Goal: Task Accomplishment & Management: Use online tool/utility

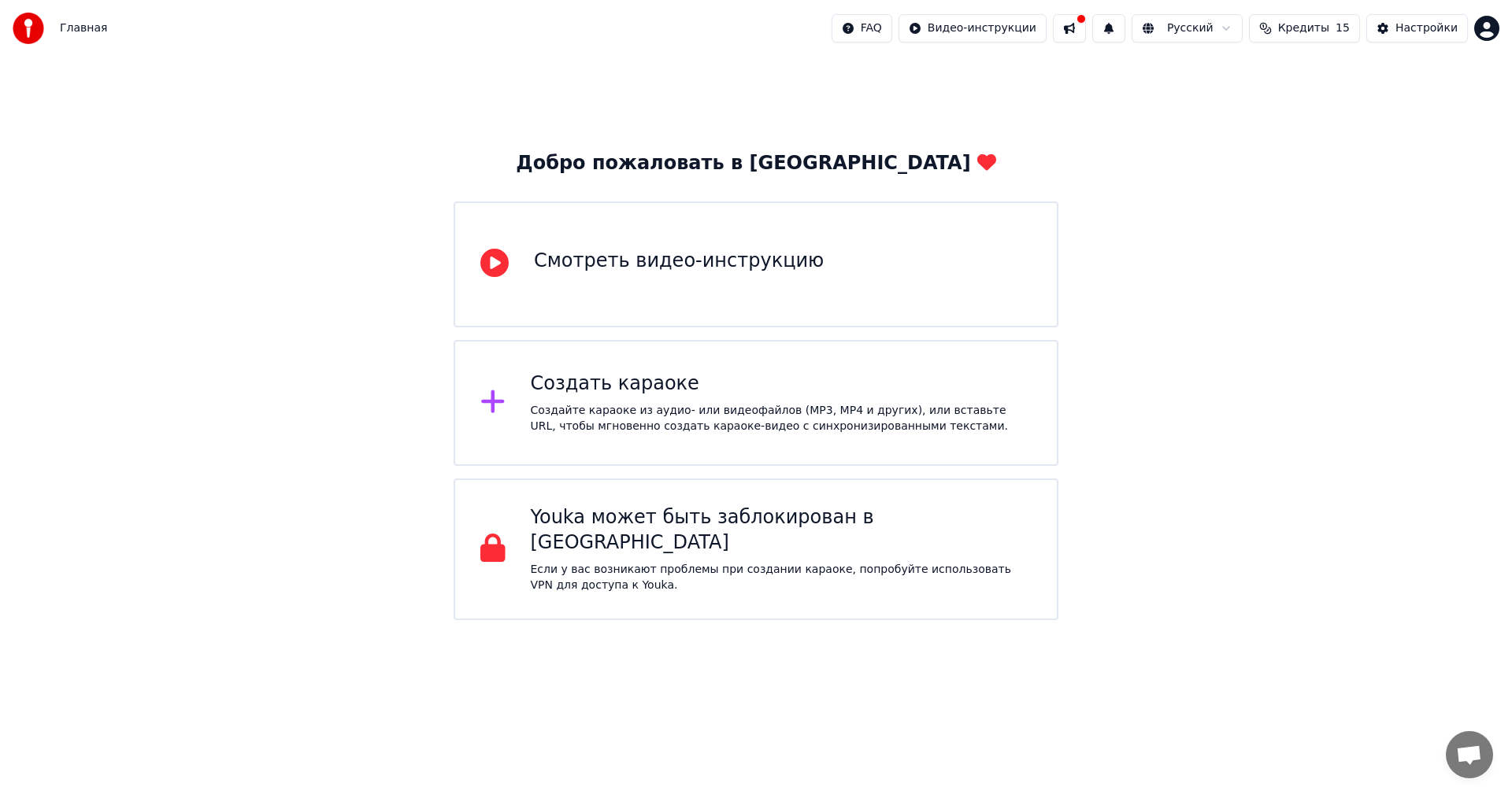
click at [1085, 32] on button at bounding box center [1069, 28] width 33 height 28
click at [1415, 96] on div "Добро пожаловать в Youka Смотреть видео-инструкцию Создать караоке Создайте кар…" at bounding box center [756, 339] width 1512 height 564
click at [84, 30] on span "Главная" at bounding box center [84, 28] width 47 height 16
click at [1488, 31] on html "Главная FAQ Видео-инструкции Русский Кредиты 15 Настройки Добро пожаловать в Yo…" at bounding box center [756, 310] width 1512 height 620
click at [1138, 89] on html "Главная FAQ Видео-инструкции Русский Кредиты 15 Настройки Добро пожаловать в Yo…" at bounding box center [756, 310] width 1512 height 620
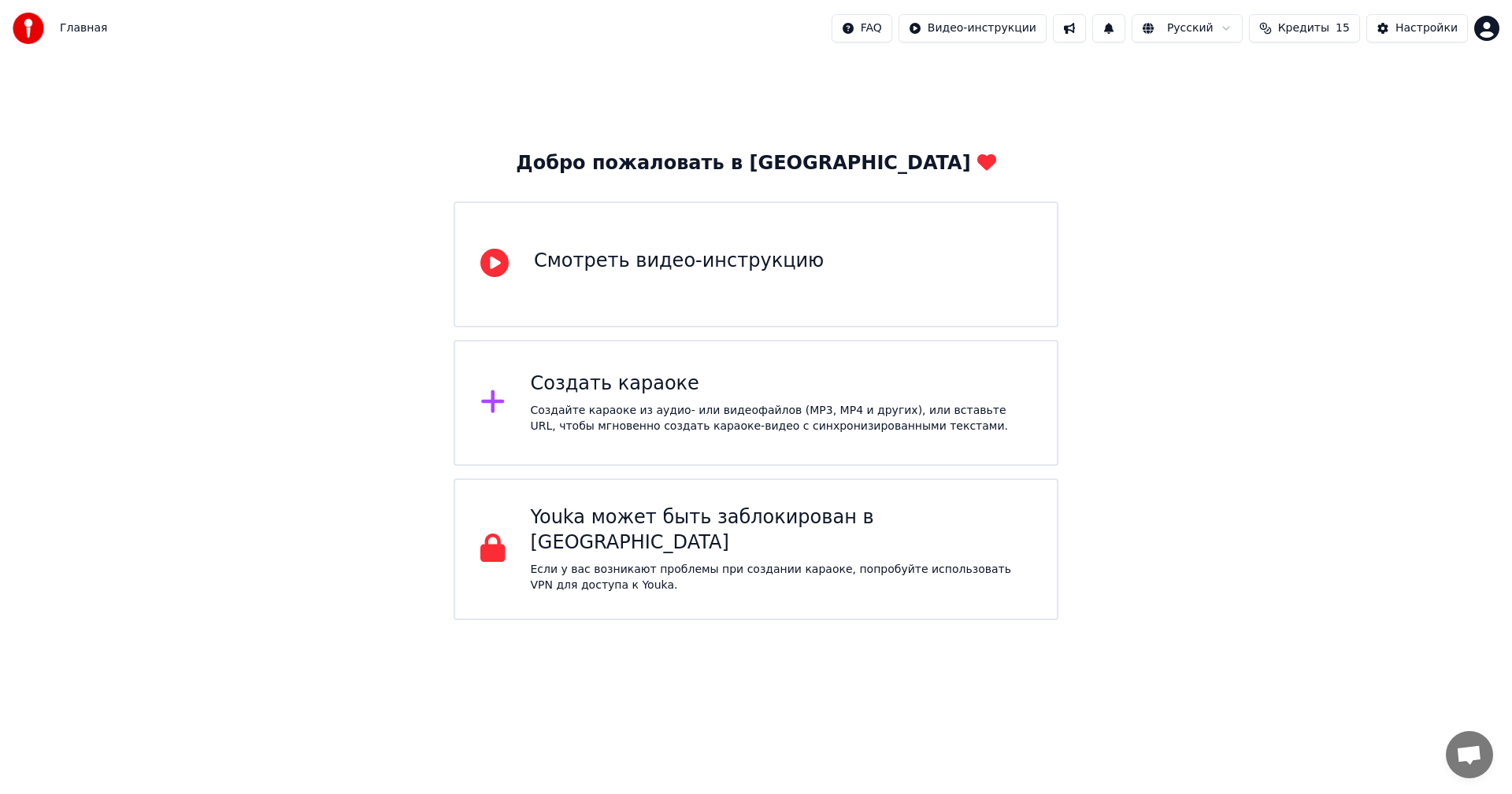
click at [34, 27] on img at bounding box center [28, 28] width 31 height 31
click at [758, 427] on div "Создайте караоке из аудио- или видеофайлов (MP3, MP4 и других), или вставьте UR…" at bounding box center [781, 419] width 502 height 31
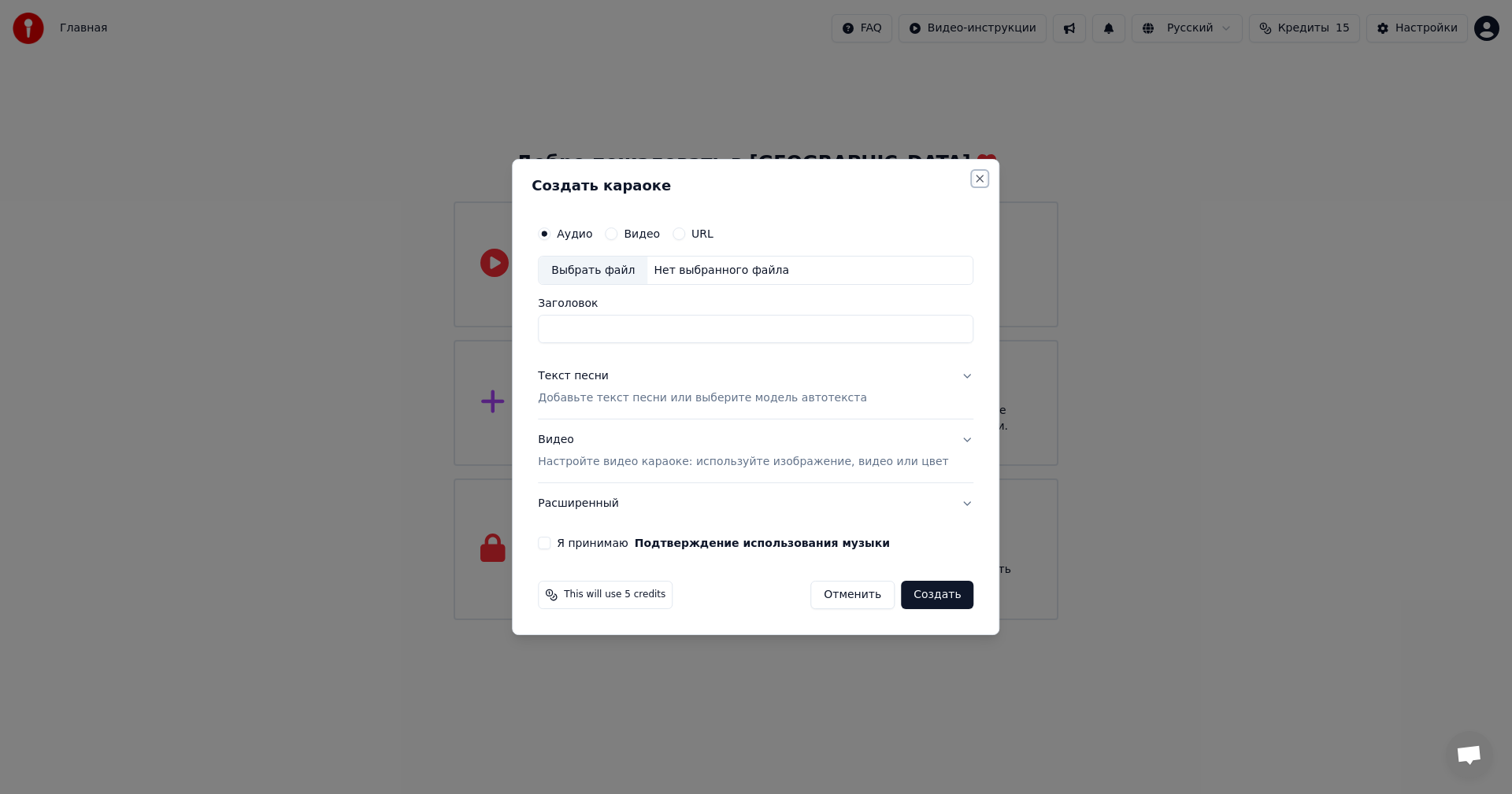
click at [974, 176] on button "Close" at bounding box center [980, 179] width 12 height 12
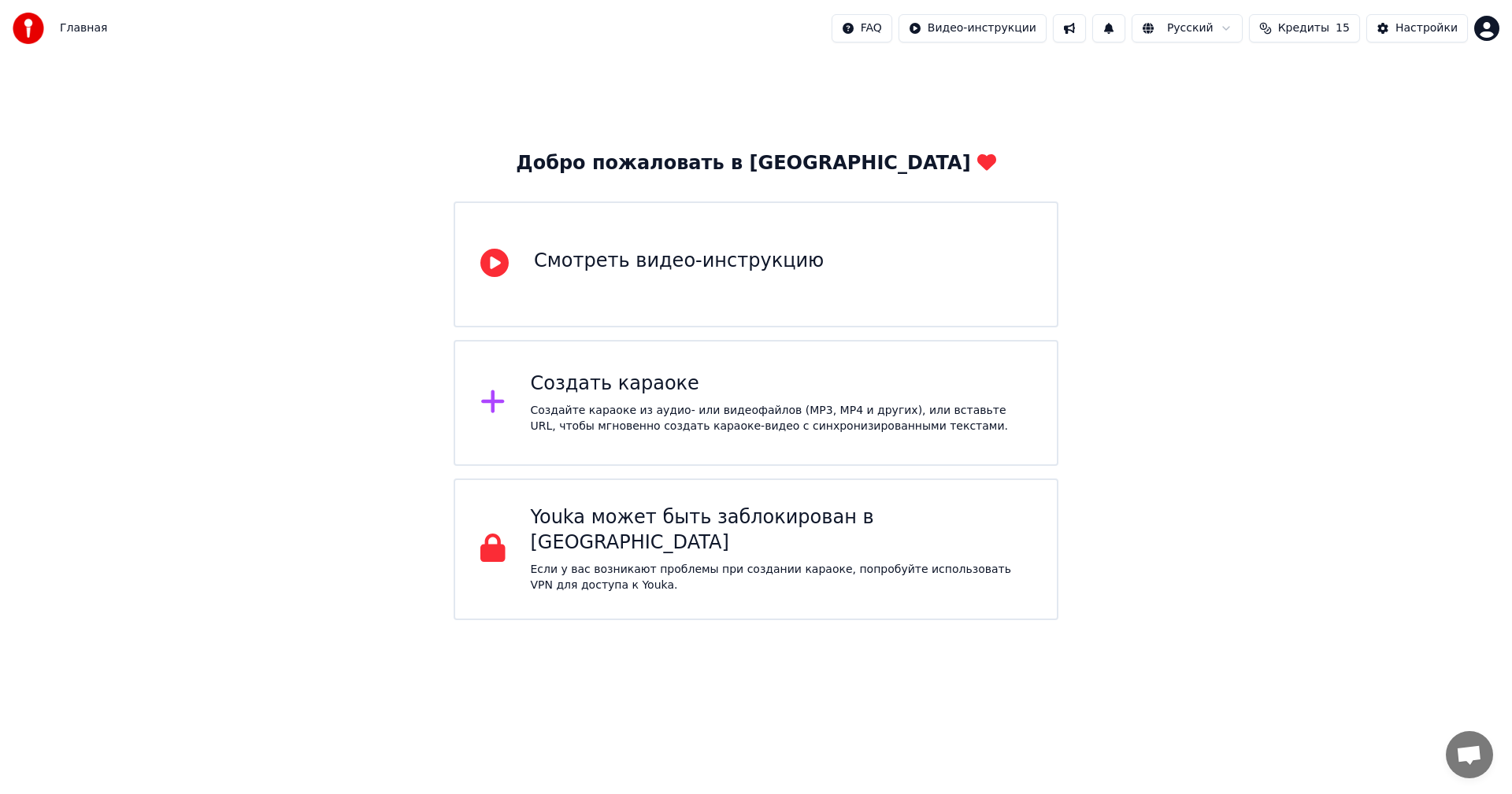
click at [525, 620] on html "Главная FAQ Видео-инструкции Русский Кредиты 15 Настройки Добро пожаловать в Yo…" at bounding box center [756, 310] width 1512 height 620
click at [78, 27] on span "Главная" at bounding box center [84, 28] width 47 height 16
click at [1421, 31] on div "Настройки" at bounding box center [1426, 28] width 62 height 16
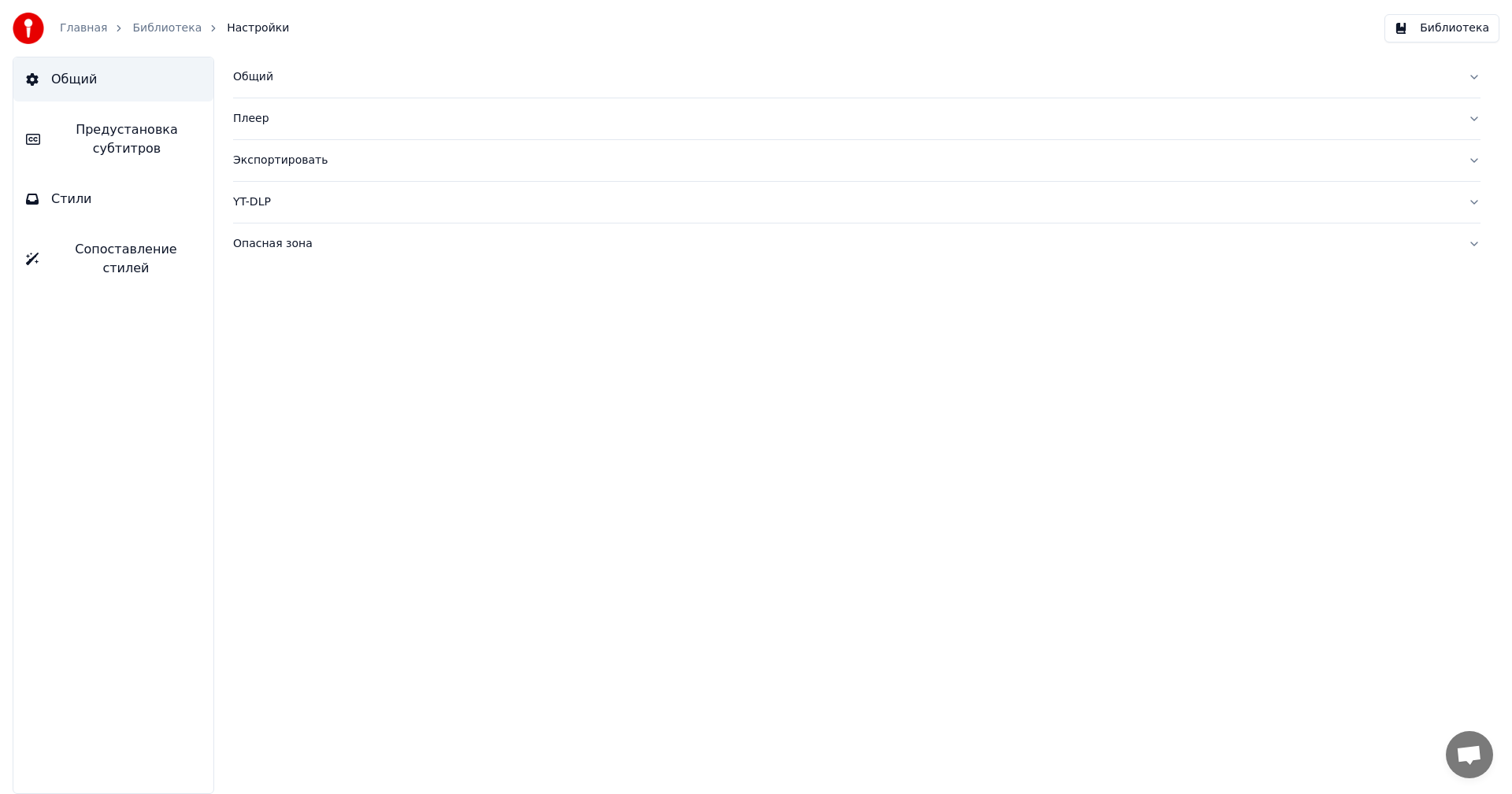
click at [252, 117] on div "Плеер" at bounding box center [844, 119] width 1221 height 16
click at [250, 76] on div "Общий" at bounding box center [844, 77] width 1221 height 16
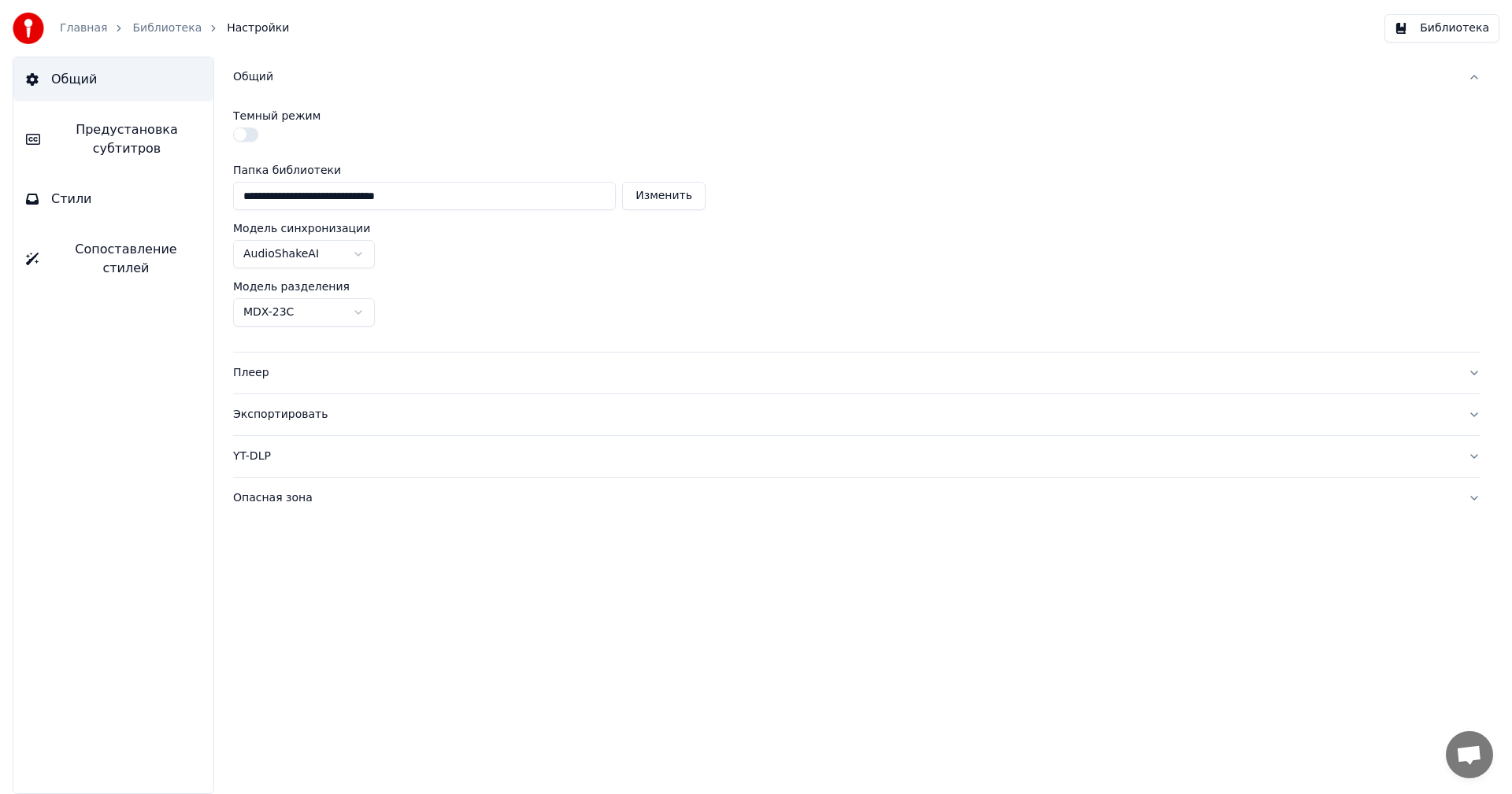
click at [149, 27] on link "Библиотека" at bounding box center [167, 28] width 69 height 16
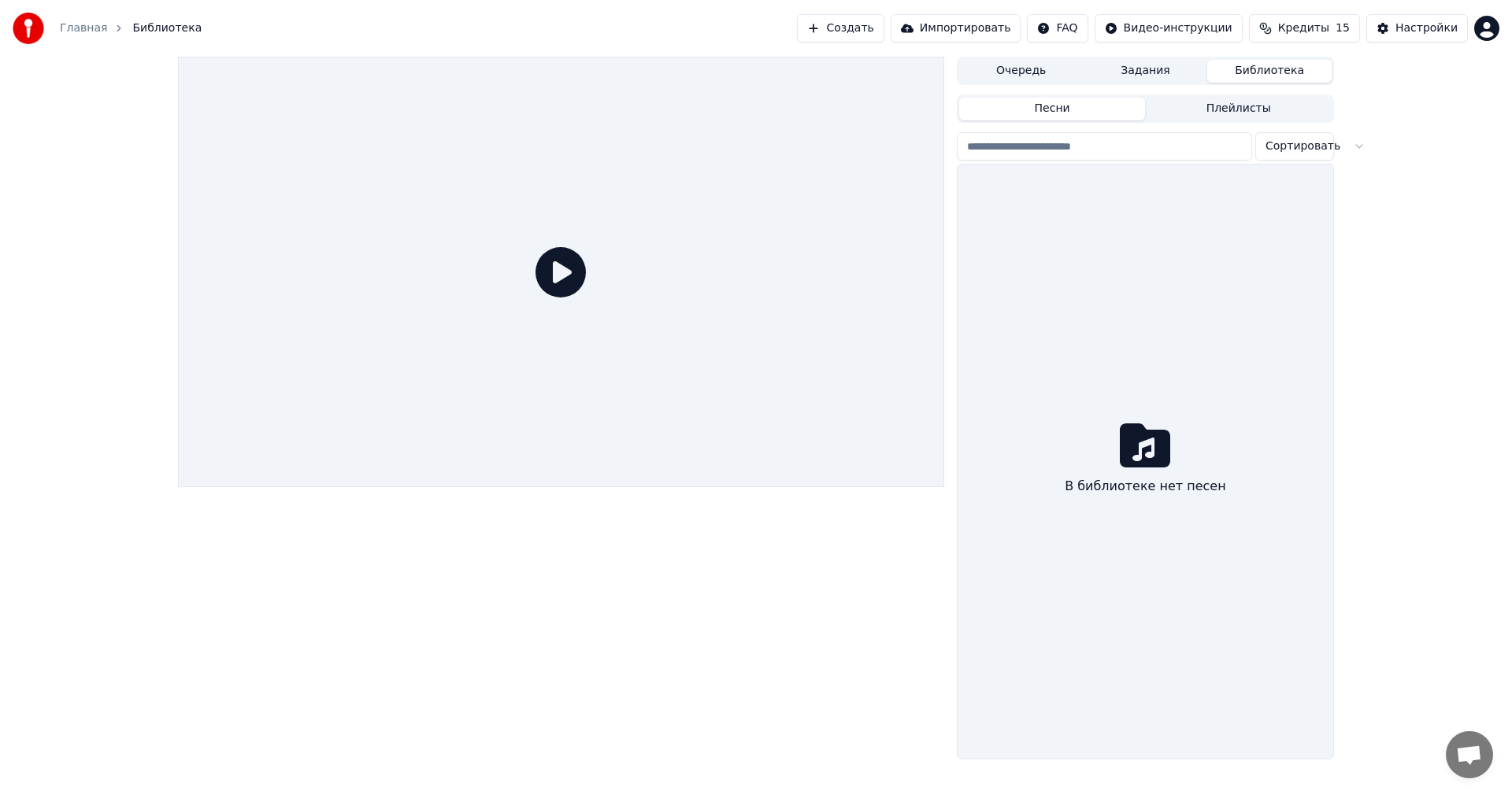
click at [1027, 73] on button "Очередь" at bounding box center [1021, 72] width 125 height 23
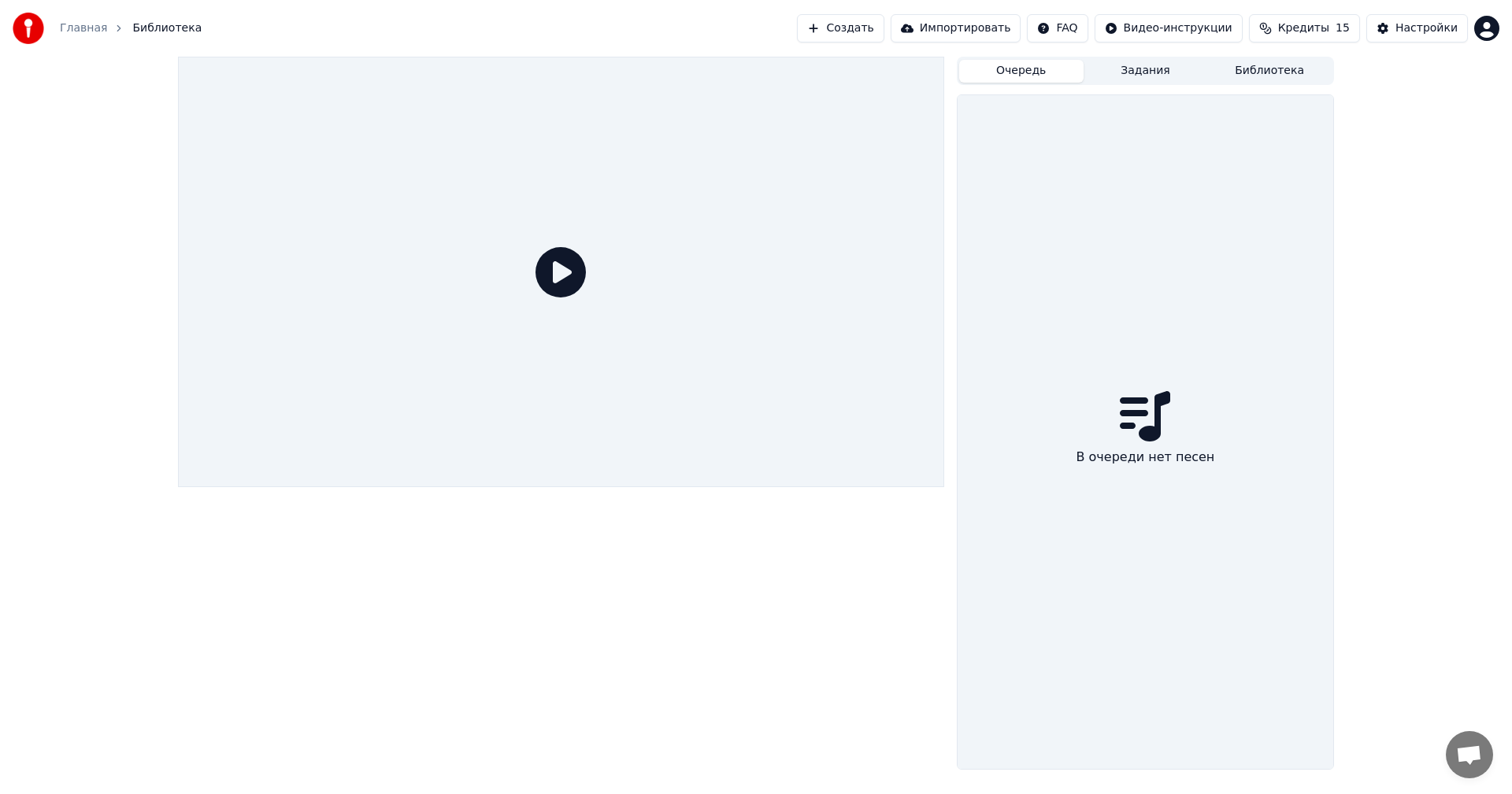
click at [1146, 72] on button "Задания" at bounding box center [1146, 72] width 125 height 23
click at [1241, 70] on button "Библиотека" at bounding box center [1269, 72] width 125 height 23
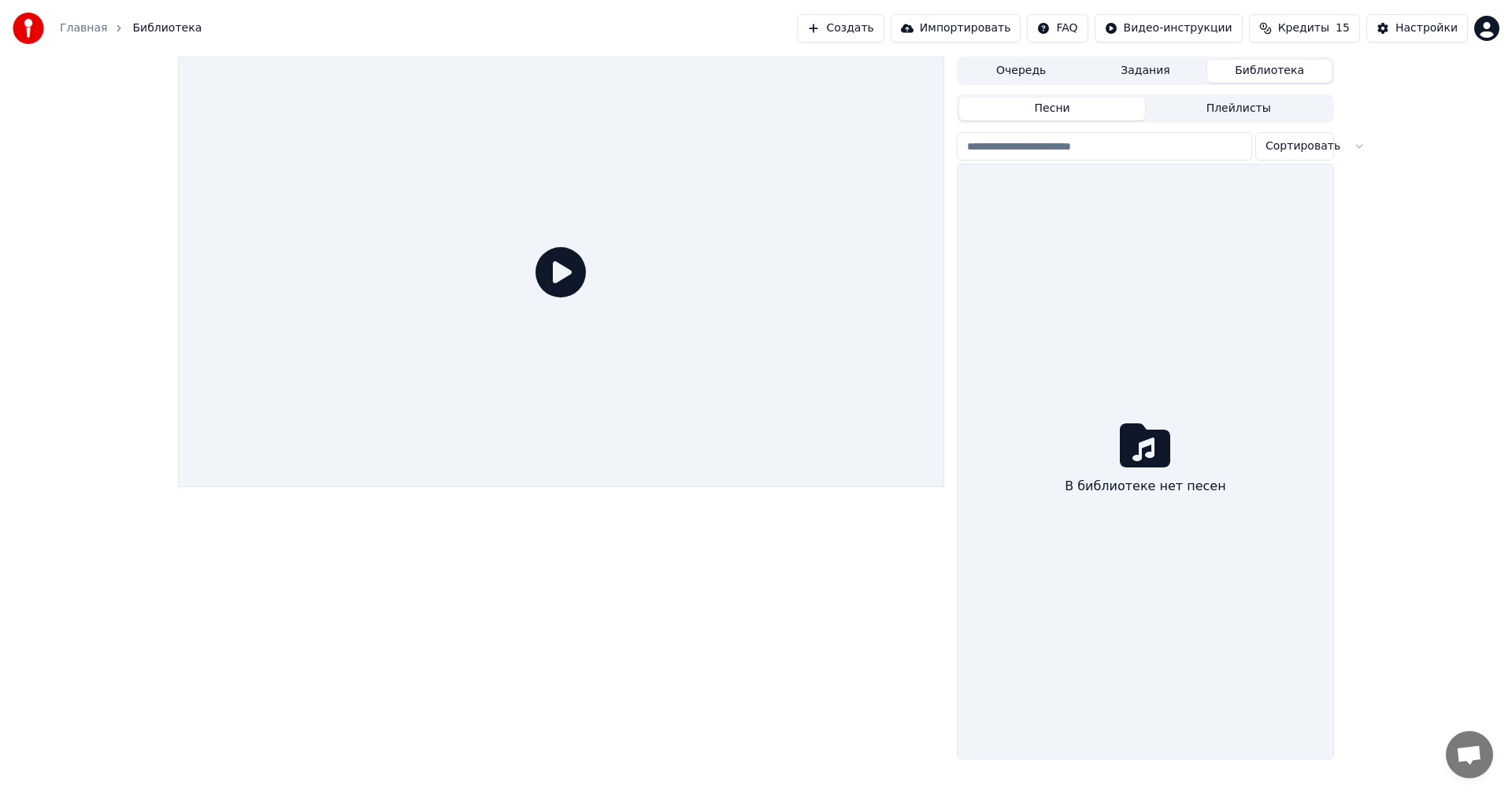
click at [79, 23] on link "Главная" at bounding box center [84, 28] width 47 height 16
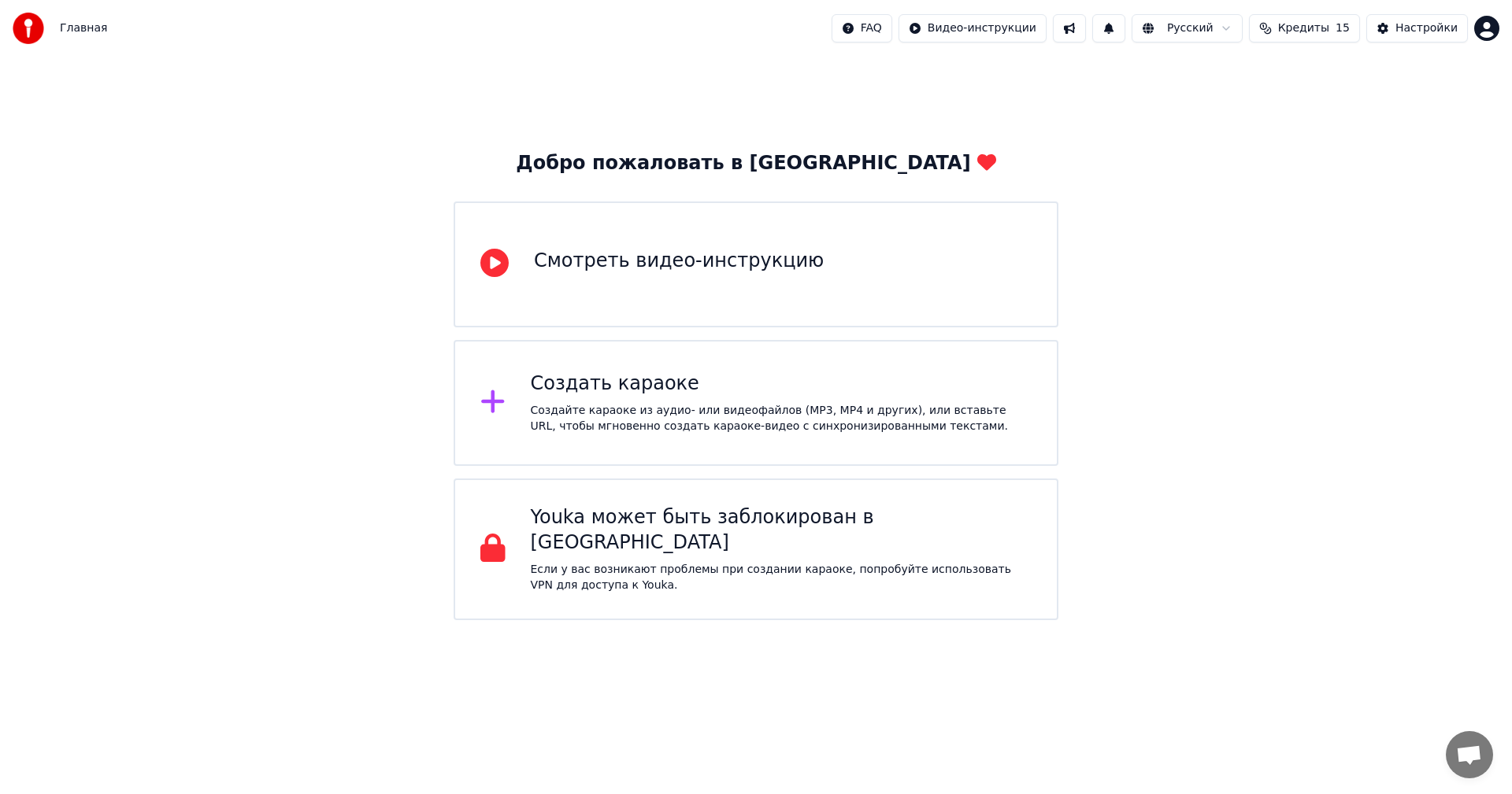
click at [660, 405] on div "Создайте караоке из аудио- или видеофайлов (MP3, MP4 и других), или вставьте UR…" at bounding box center [781, 419] width 502 height 31
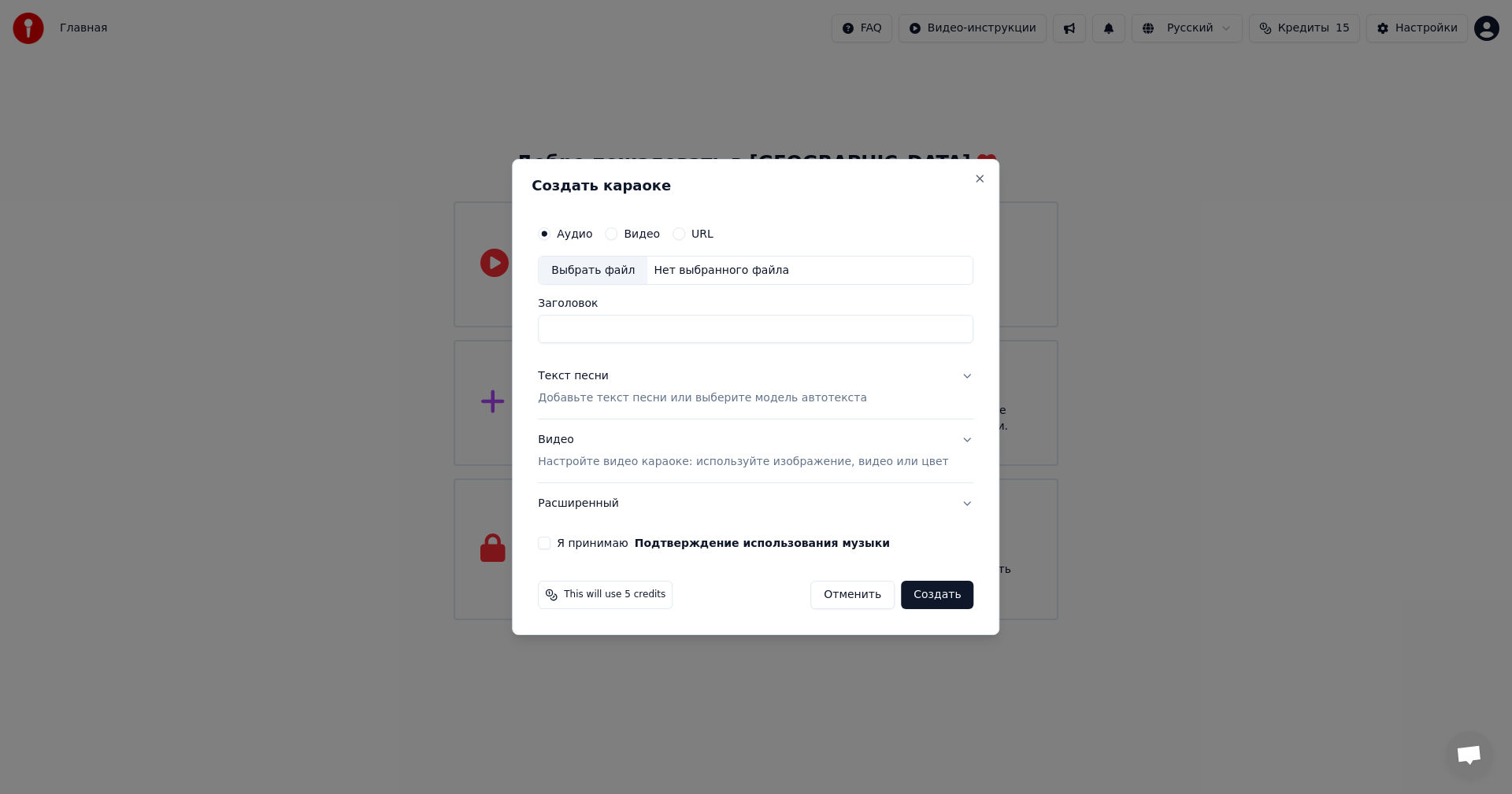
click at [707, 271] on div "Нет выбранного файла" at bounding box center [722, 270] width 148 height 16
type input "**********"
click at [920, 377] on button "Текст песни Добавьте текст песни или выберите модель автотекста" at bounding box center [755, 388] width 435 height 63
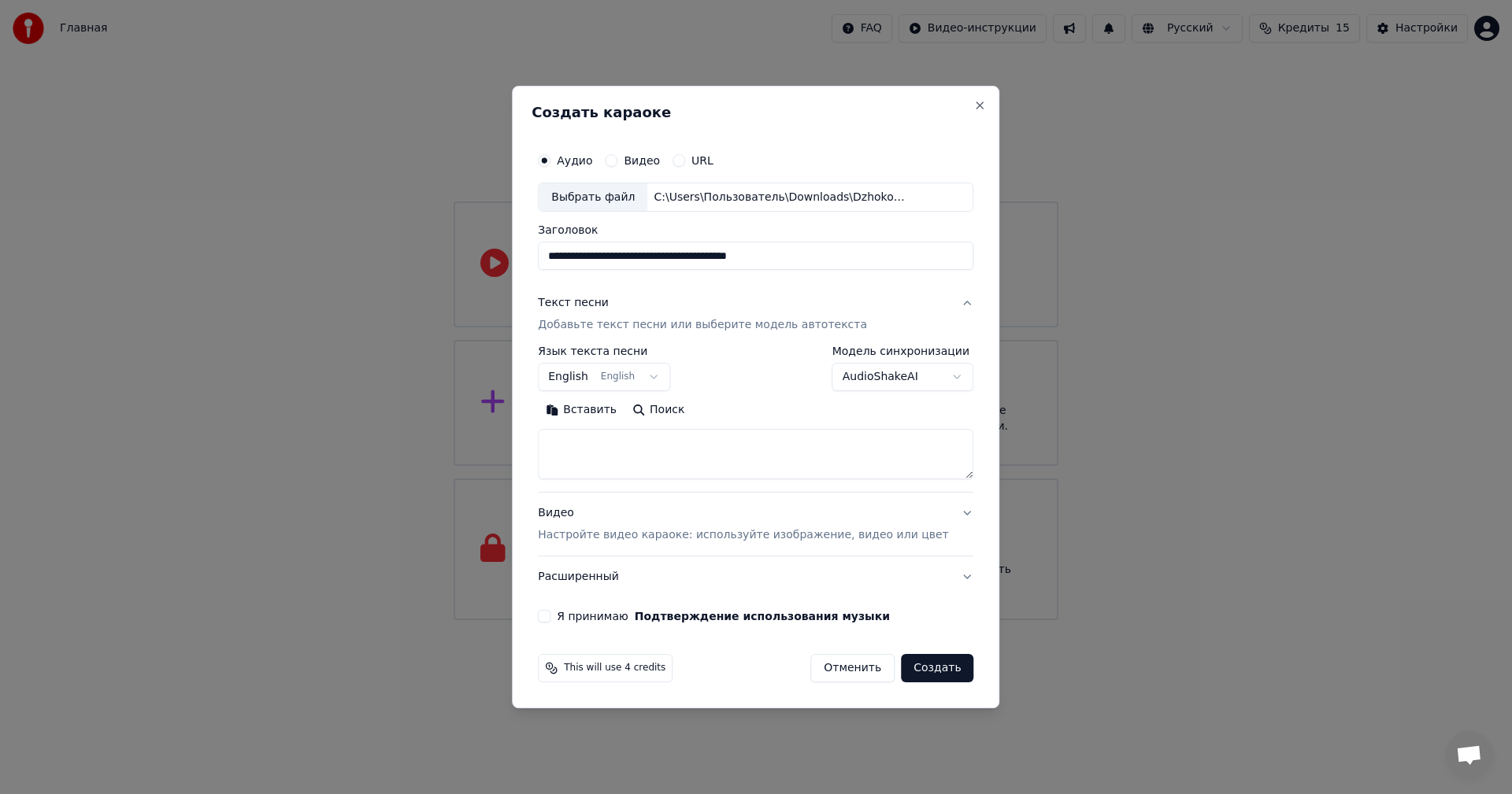
click at [612, 450] on textarea at bounding box center [755, 455] width 435 height 51
paste textarea "**********"
type textarea "**********"
click at [551, 617] on button "Я принимаю Подтверждение использования музыки" at bounding box center [544, 616] width 12 height 12
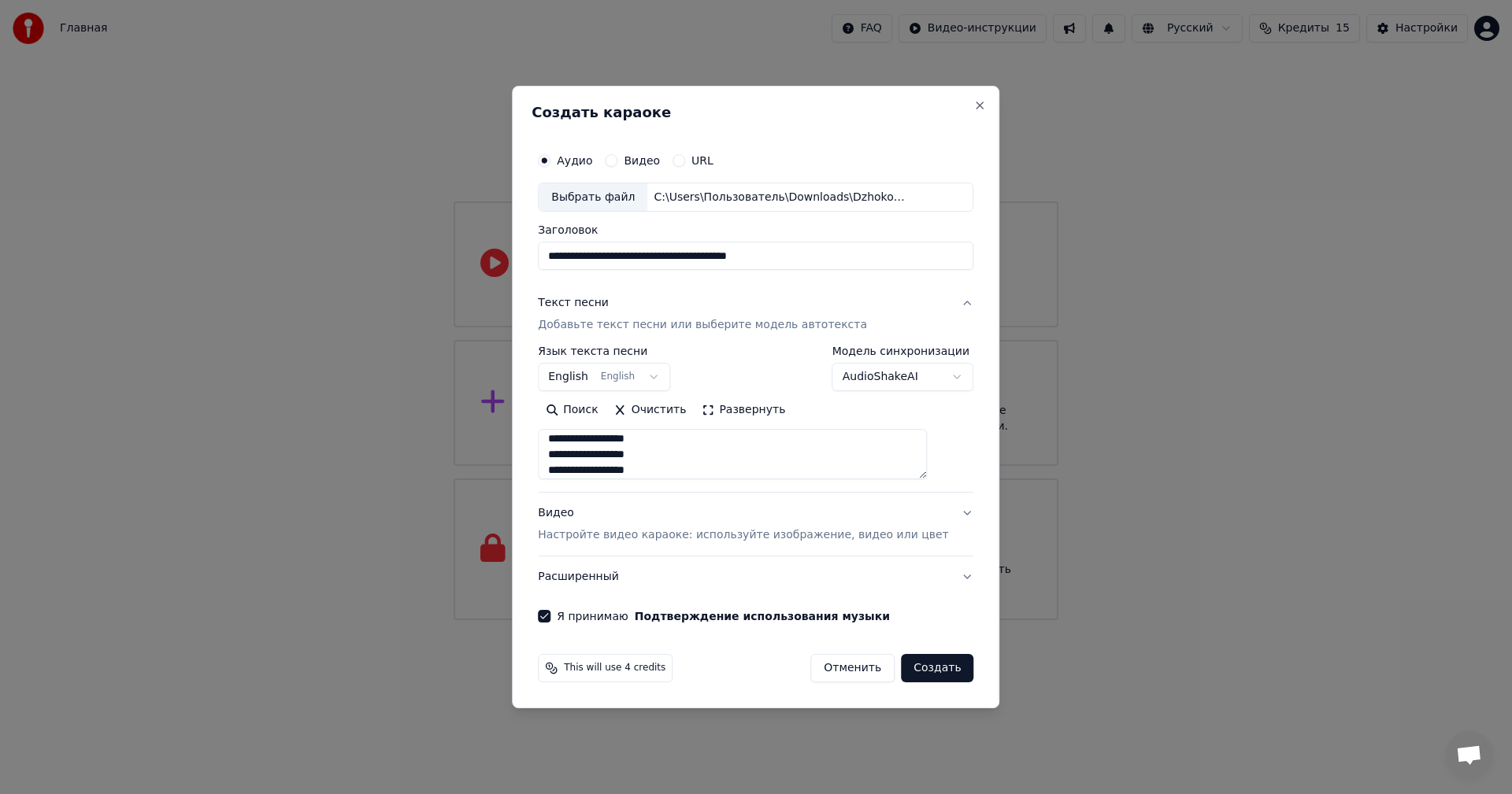
click at [655, 539] on p "Настройте видео караоке: используйте изображение, видео или цвет" at bounding box center [742, 536] width 410 height 16
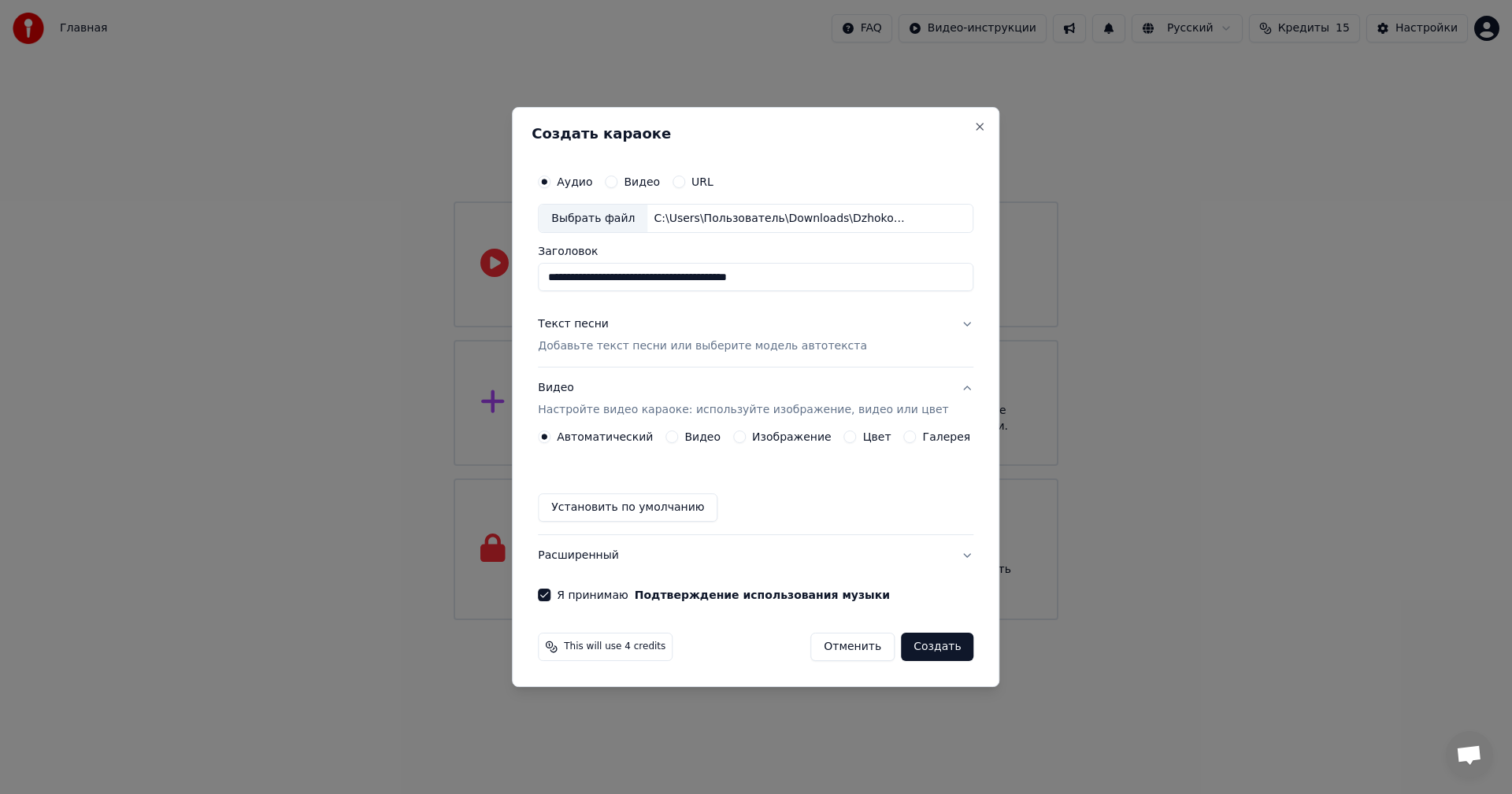
click at [783, 442] on label "Изображение" at bounding box center [791, 436] width 79 height 11
click at [746, 442] on button "Изображение" at bounding box center [739, 437] width 12 height 12
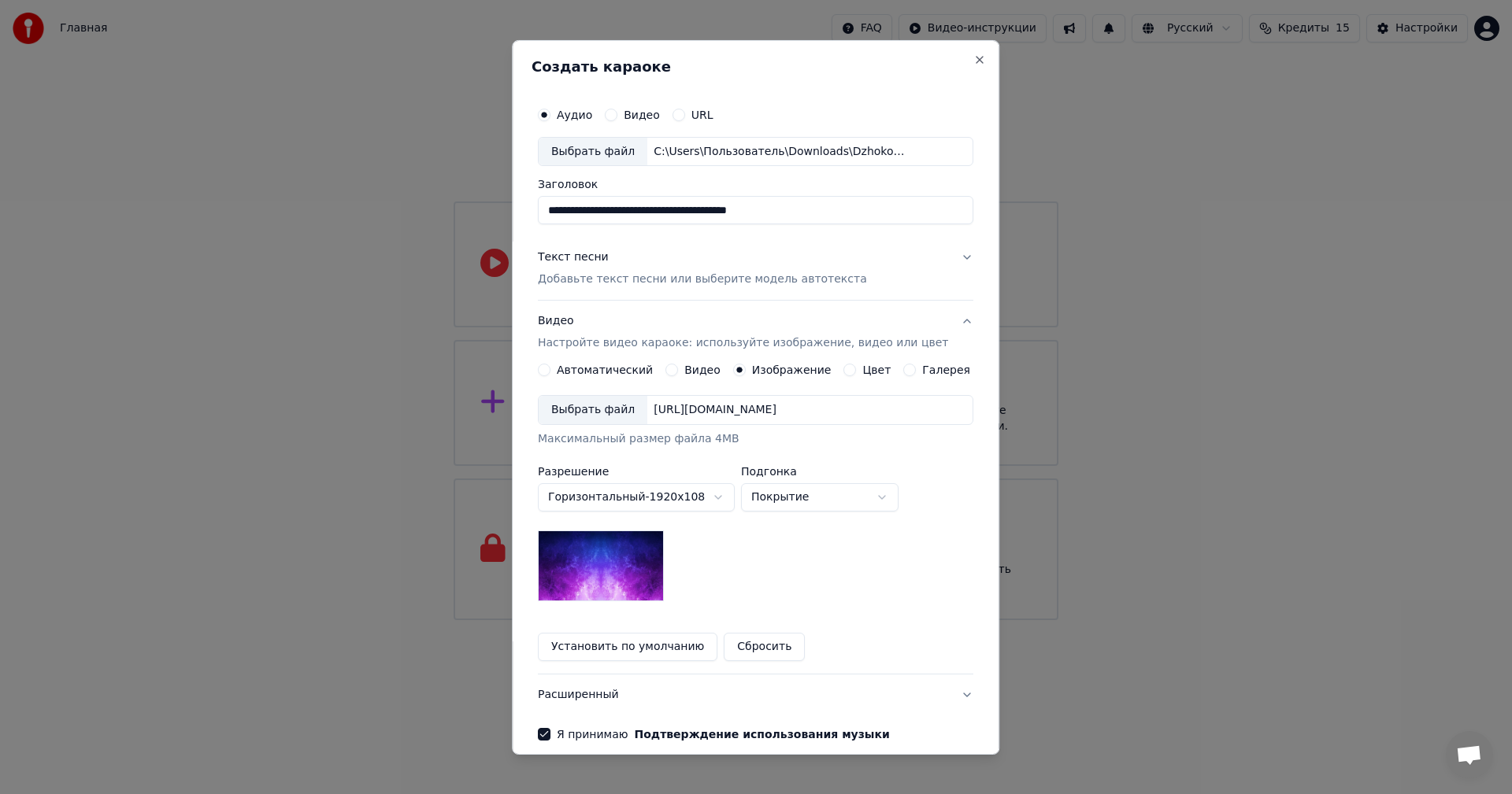
click at [596, 411] on div "Выбрать файл" at bounding box center [592, 410] width 109 height 28
click at [937, 693] on button "Расширенный" at bounding box center [755, 695] width 435 height 41
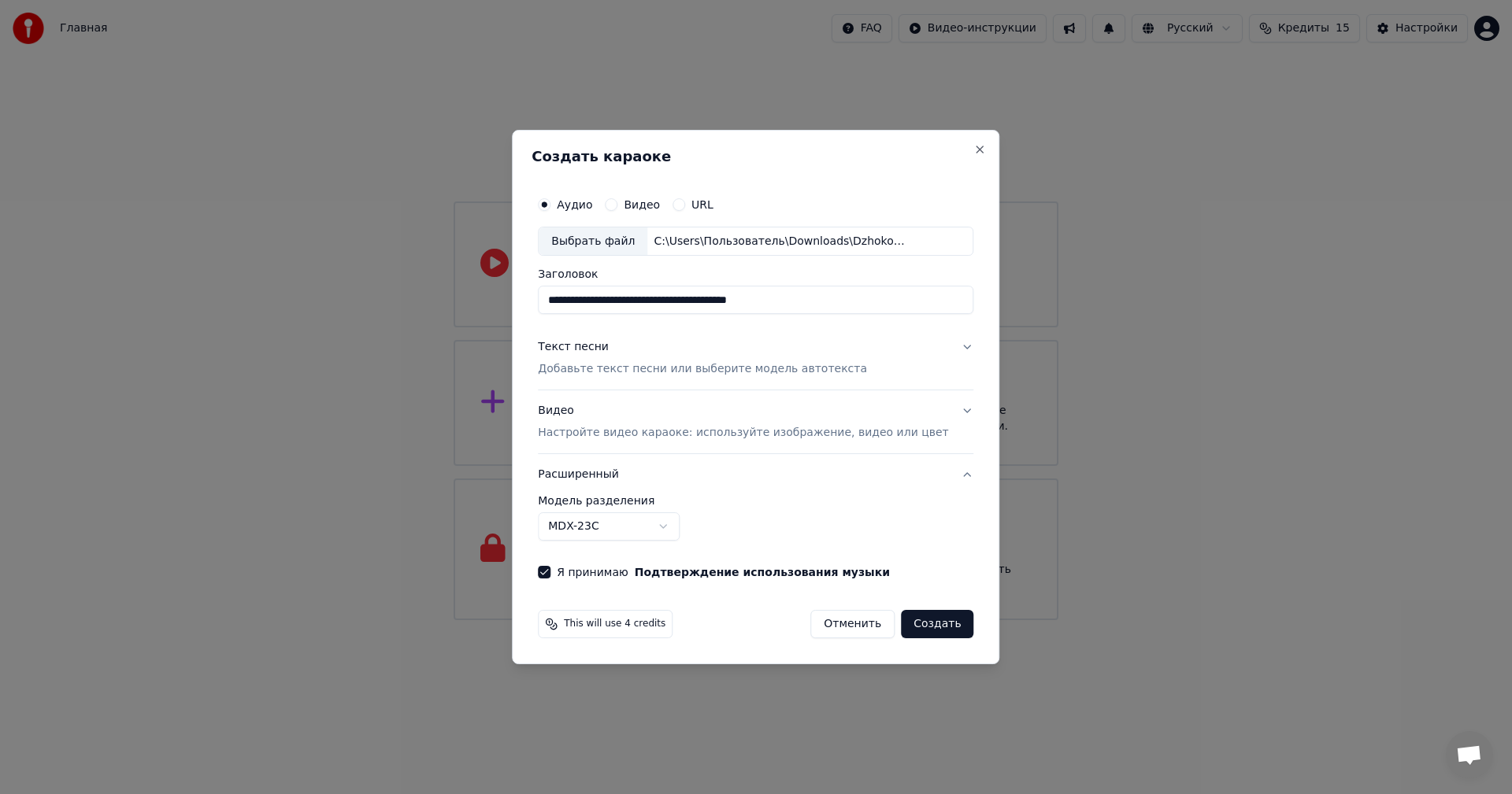
click at [941, 480] on button "Расширенный" at bounding box center [755, 475] width 435 height 41
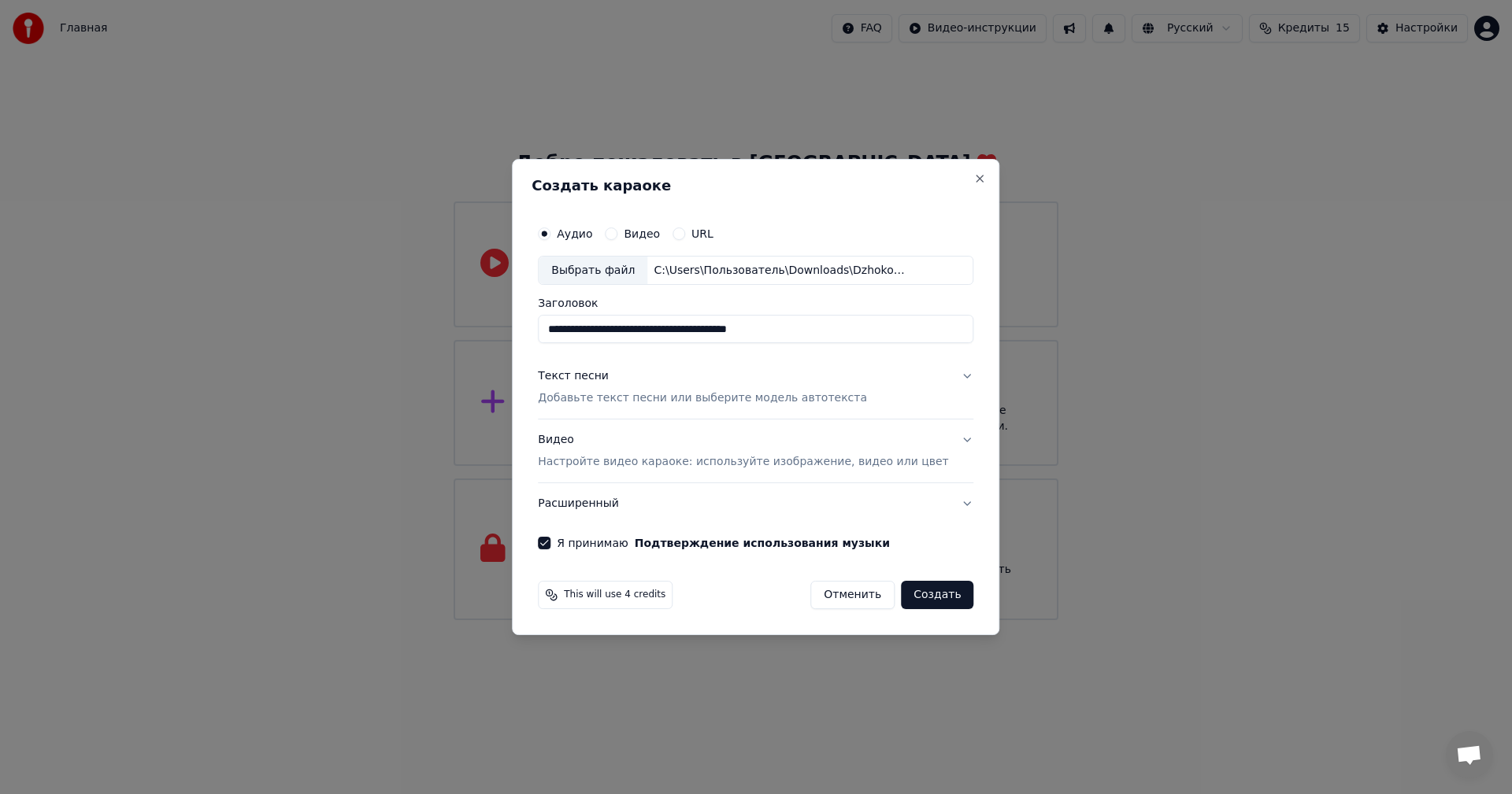
click at [940, 510] on button "Расширенный" at bounding box center [755, 503] width 435 height 41
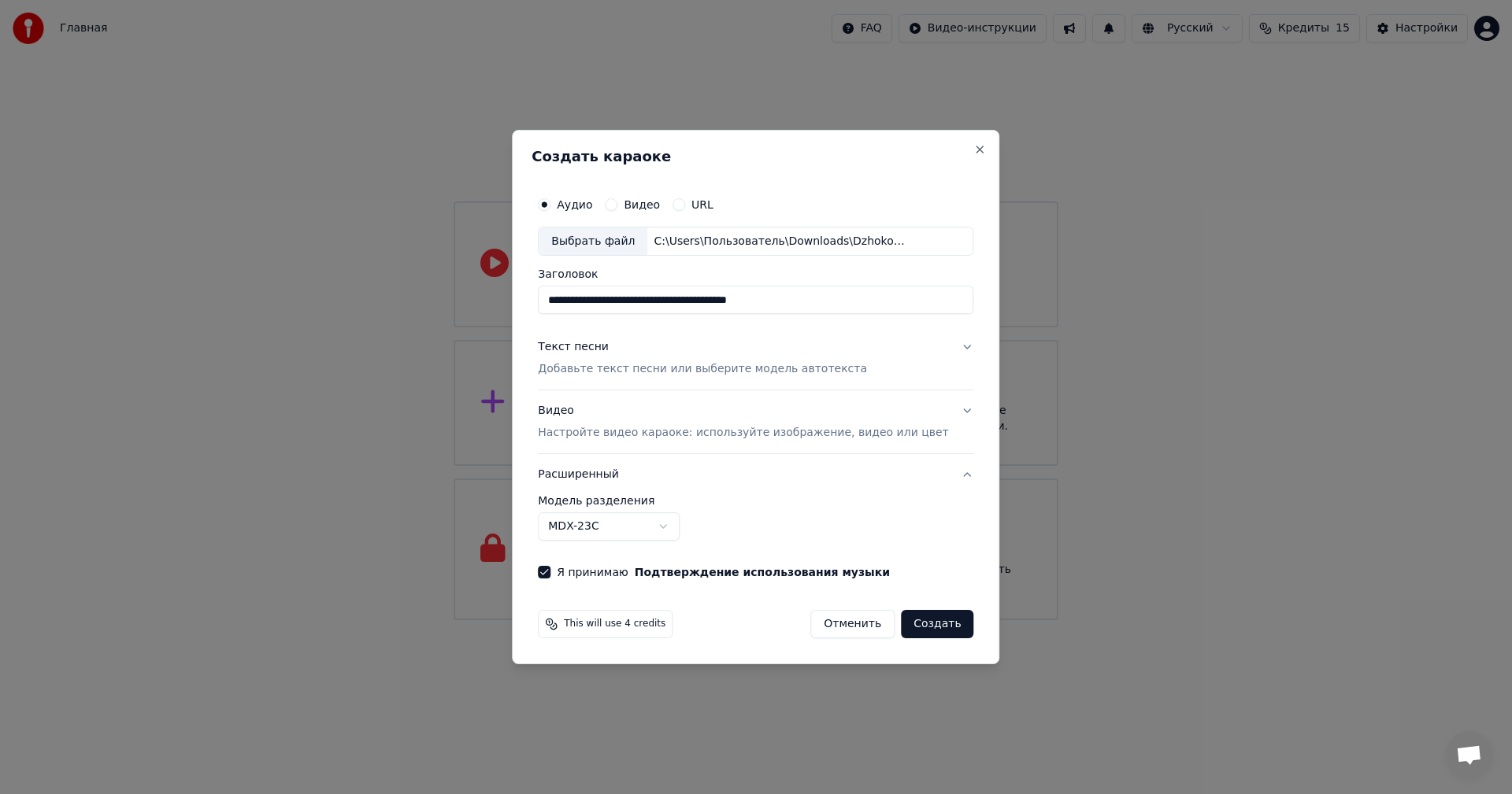
click at [674, 367] on p "Добавьте текст песни или выберите модель автотекста" at bounding box center [701, 370] width 329 height 16
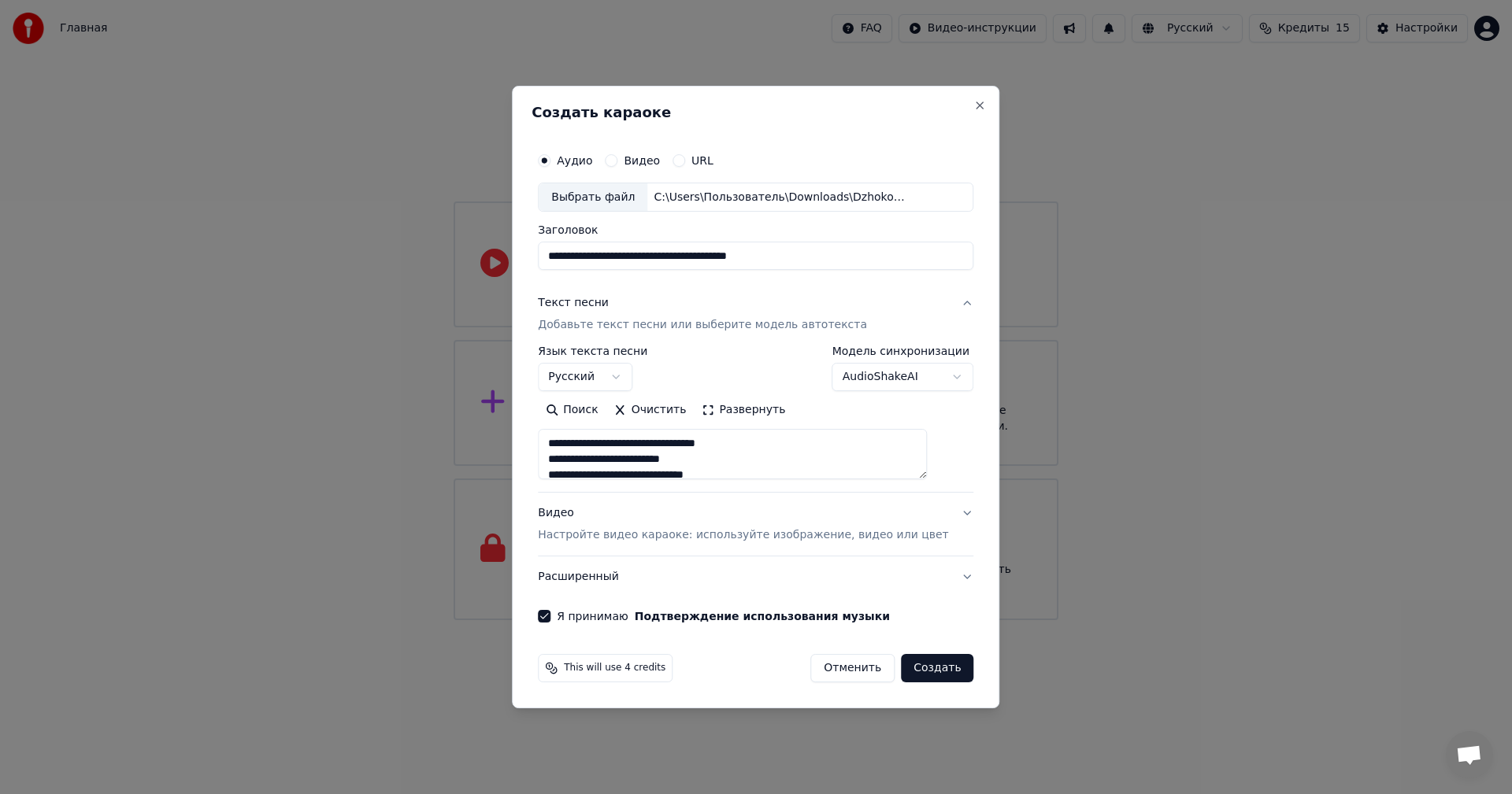
click at [663, 536] on p "Настройте видео караоке: используйте изображение, видео или цвет" at bounding box center [742, 536] width 410 height 16
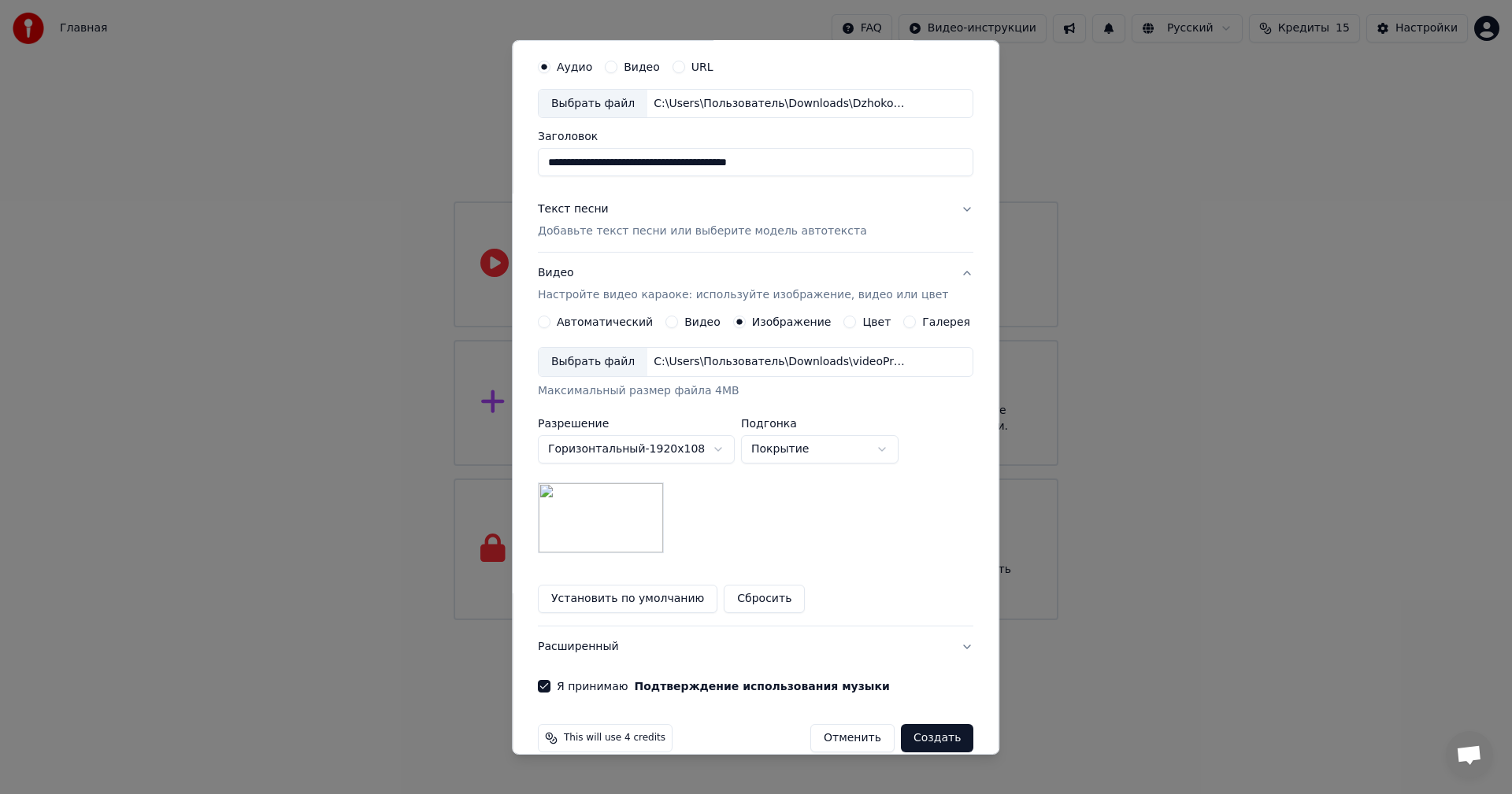
scroll to position [72, 0]
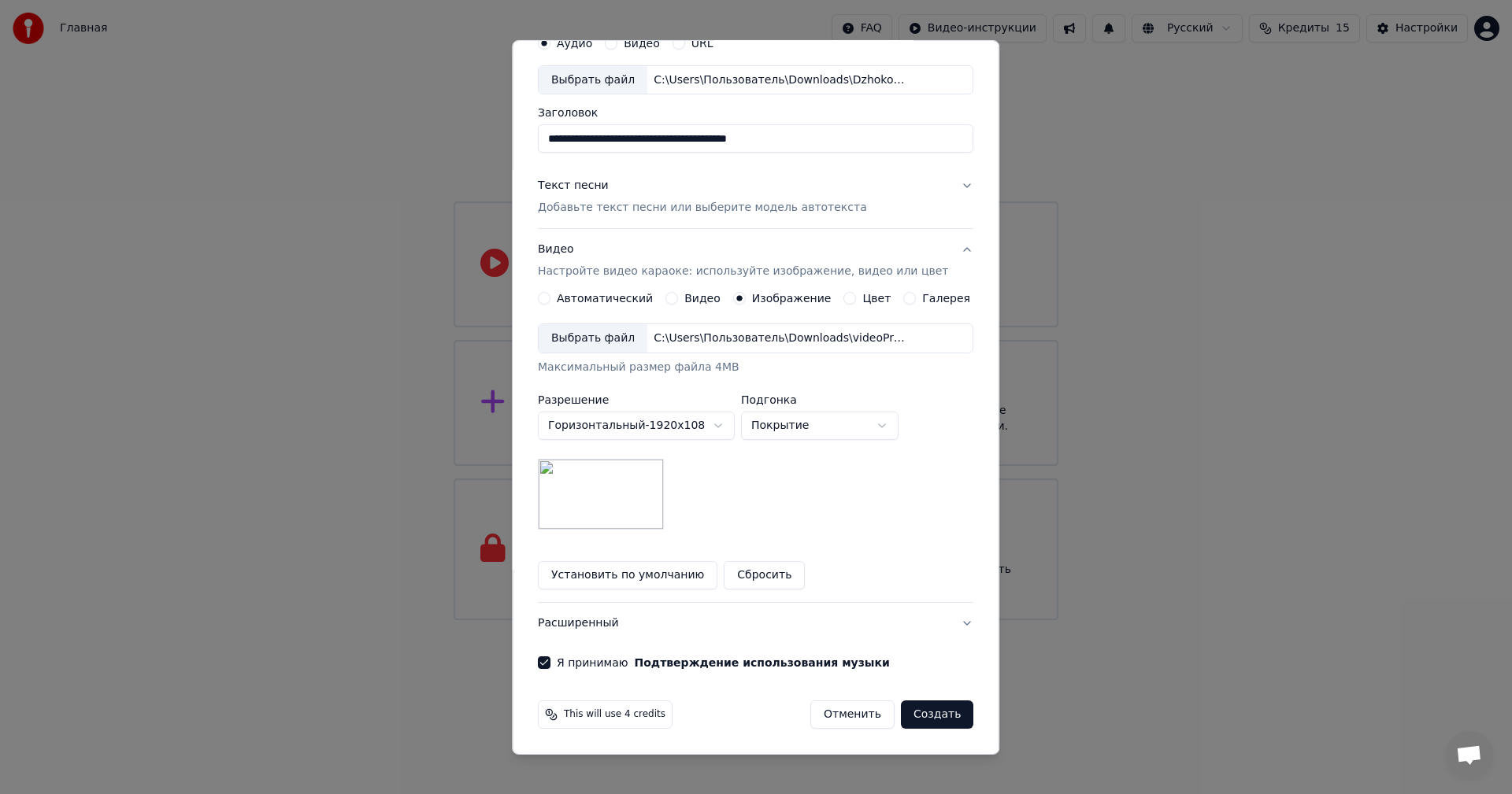
click at [915, 716] on button "Создать" at bounding box center [936, 715] width 72 height 28
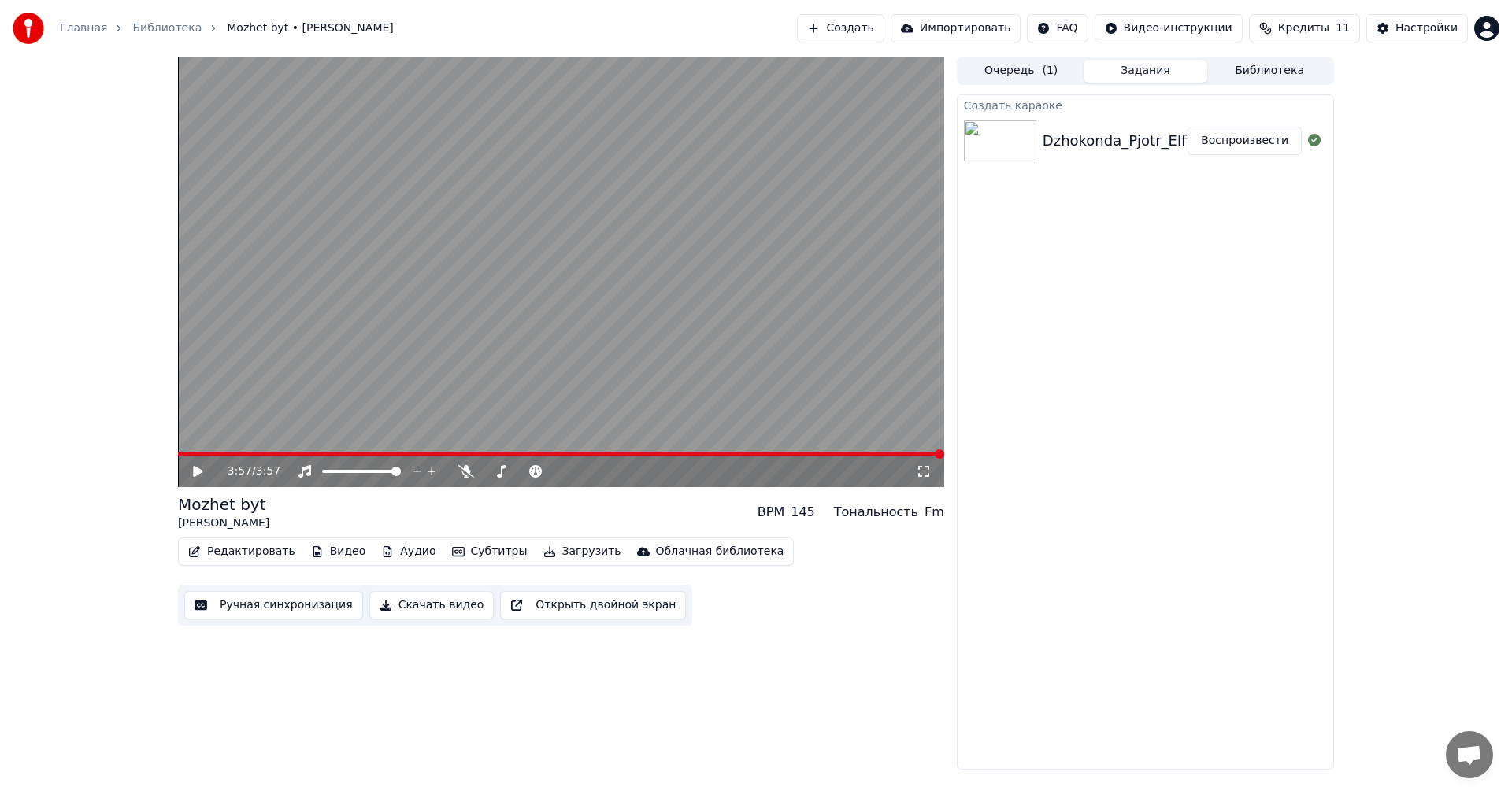
click at [195, 473] on icon at bounding box center [197, 471] width 10 height 11
click at [241, 455] on span at bounding box center [561, 455] width 766 height 3
click at [310, 448] on video at bounding box center [561, 272] width 766 height 431
click at [311, 454] on span at bounding box center [561, 455] width 766 height 3
click at [292, 457] on div "0:41 / 3:57" at bounding box center [561, 471] width 766 height 31
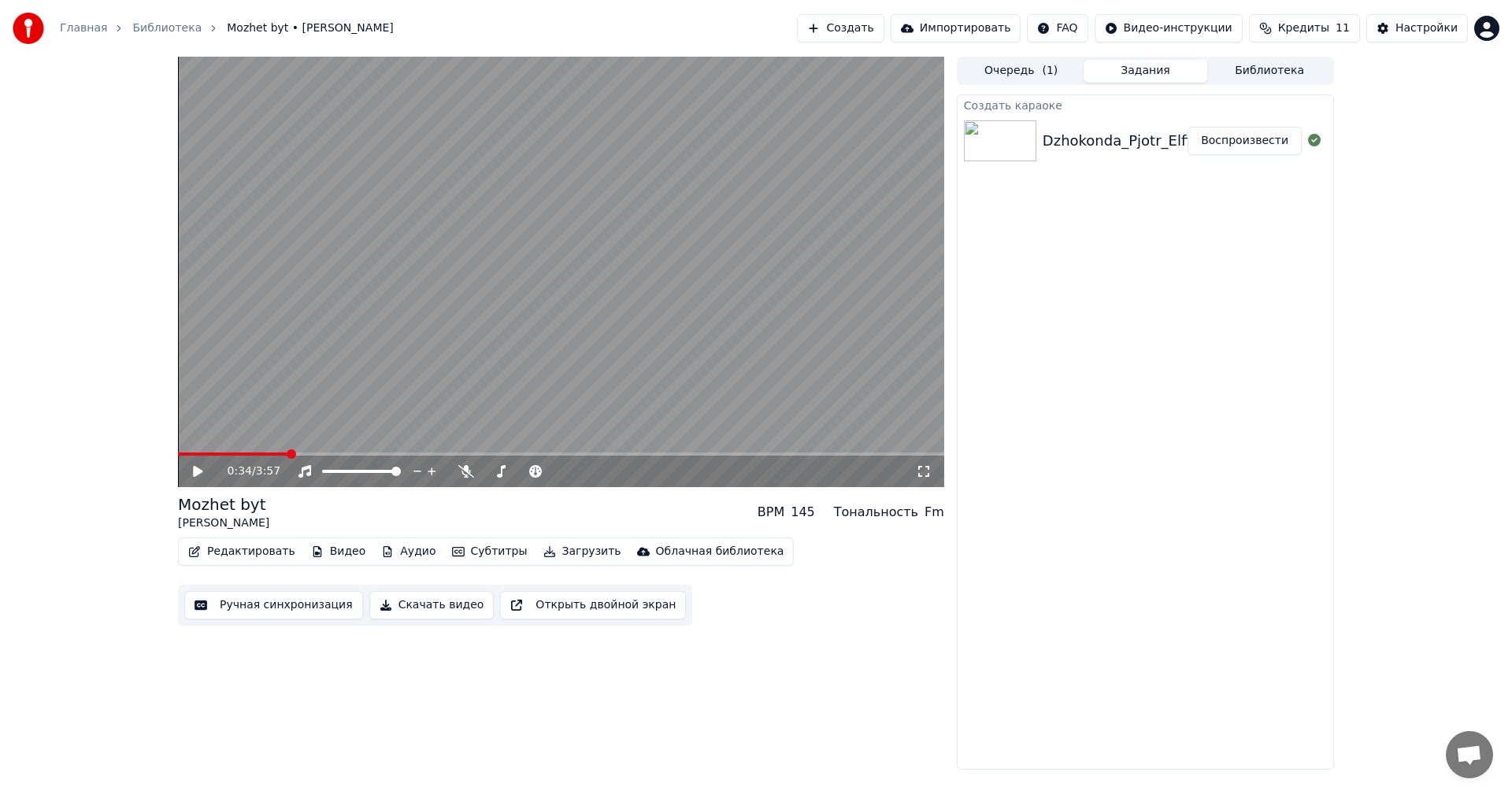
click at [287, 454] on span at bounding box center [232, 455] width 109 height 3
click at [282, 453] on span at bounding box center [232, 455] width 109 height 3
click at [271, 450] on video at bounding box center [561, 272] width 766 height 431
click at [197, 469] on icon at bounding box center [209, 471] width 37 height 12
click at [262, 551] on button "Редактировать" at bounding box center [241, 551] width 120 height 22
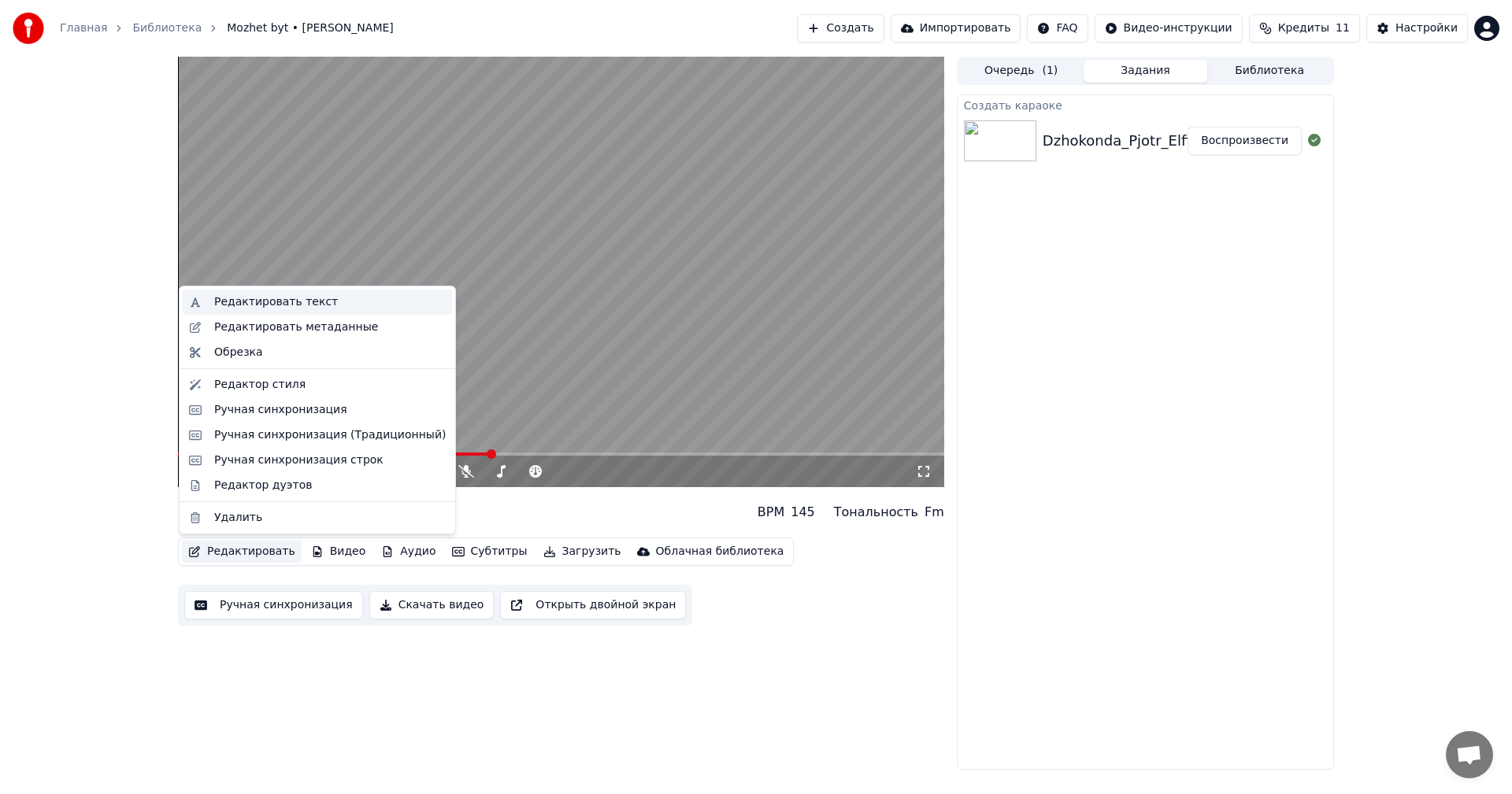
click at [262, 299] on div "Редактировать текст" at bounding box center [276, 302] width 124 height 16
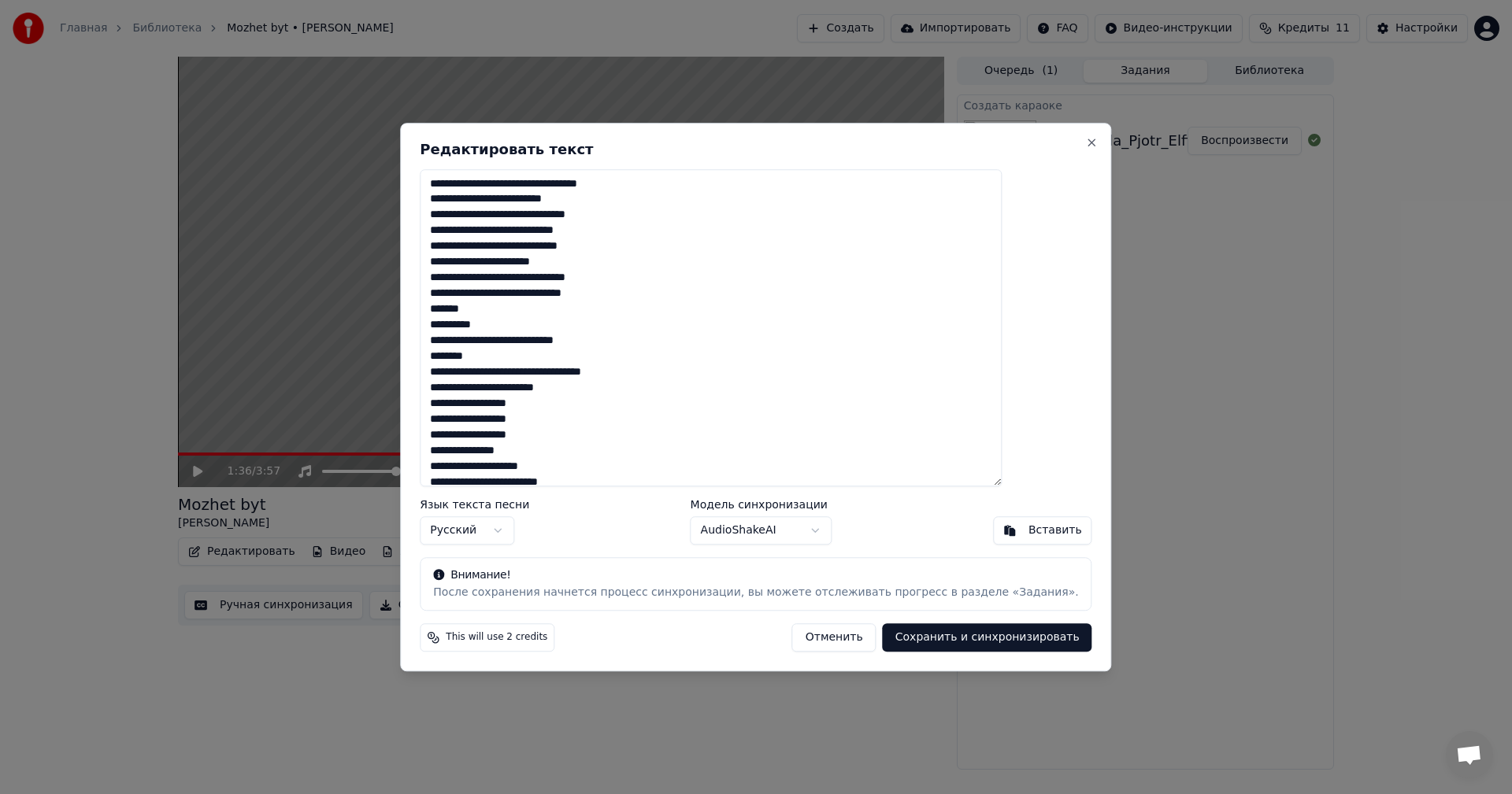
drag, startPoint x: 655, startPoint y: 295, endPoint x: 469, endPoint y: 179, distance: 219.2
click at [469, 179] on textarea at bounding box center [710, 328] width 582 height 318
paste textarea "**********"
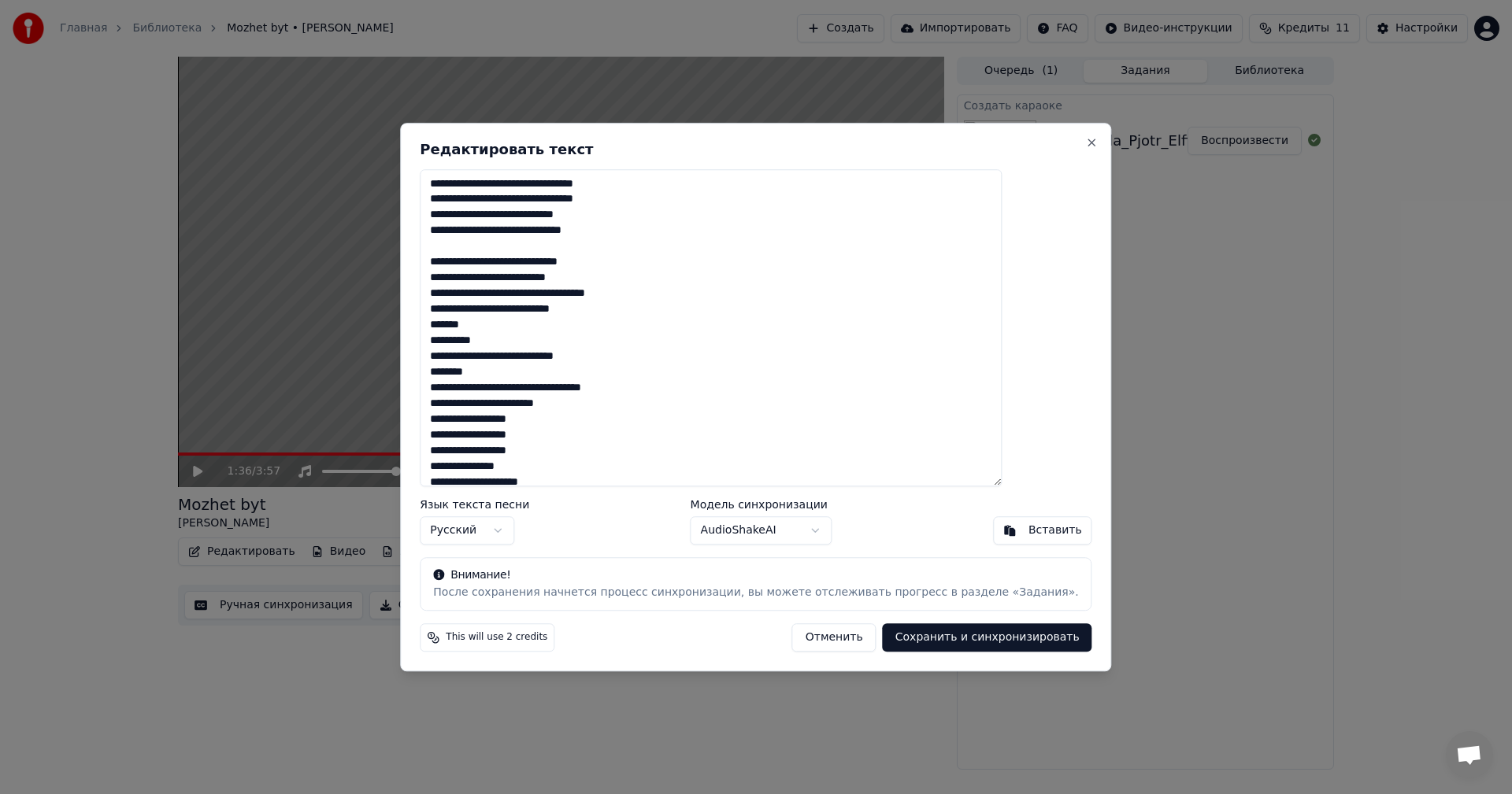
click at [570, 326] on textarea at bounding box center [710, 328] width 582 height 318
click at [474, 327] on textarea at bounding box center [710, 328] width 582 height 318
click at [512, 327] on textarea at bounding box center [710, 328] width 582 height 318
click at [517, 355] on textarea at bounding box center [710, 328] width 582 height 318
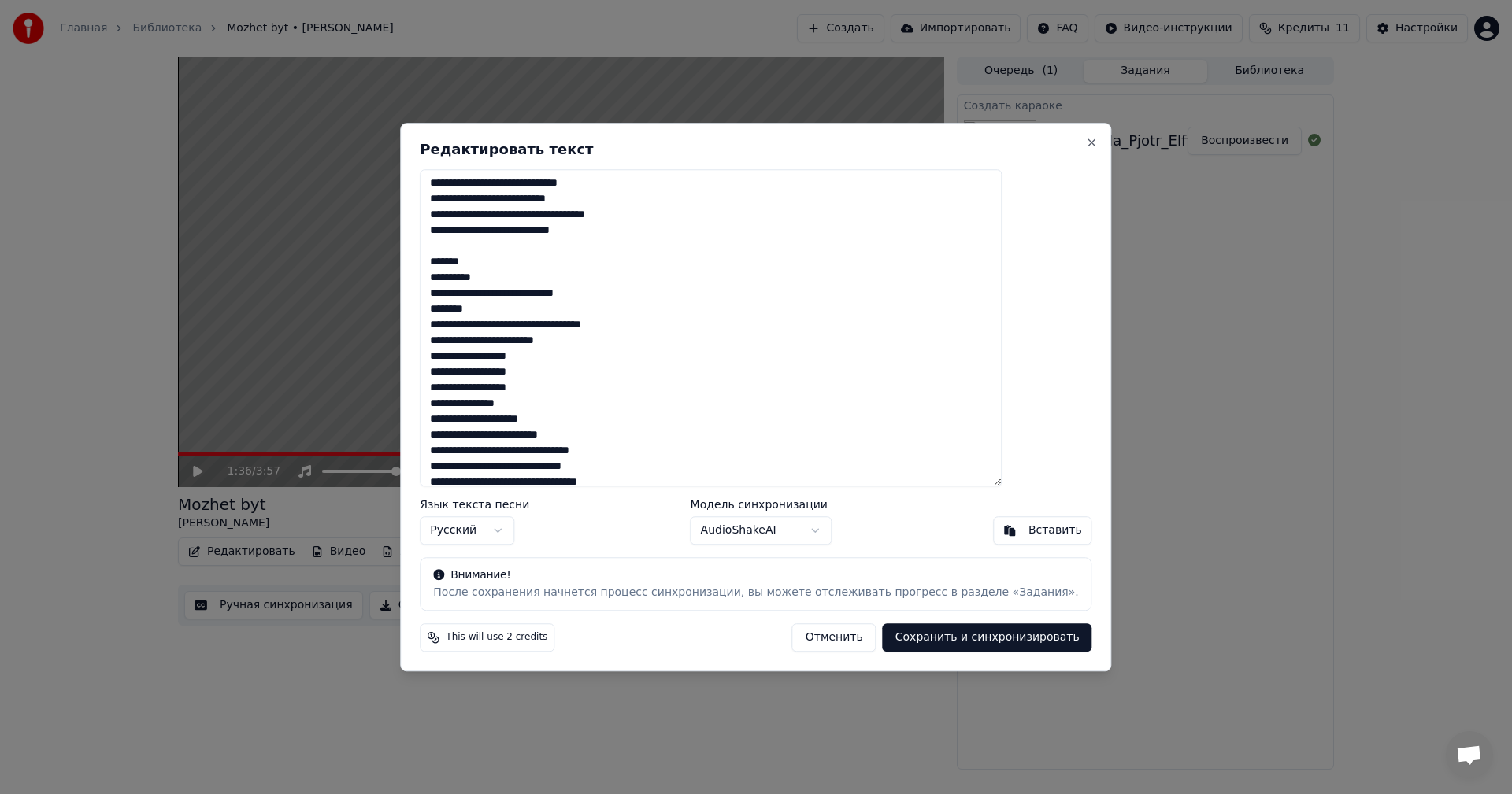
click at [595, 391] on textarea at bounding box center [710, 328] width 582 height 318
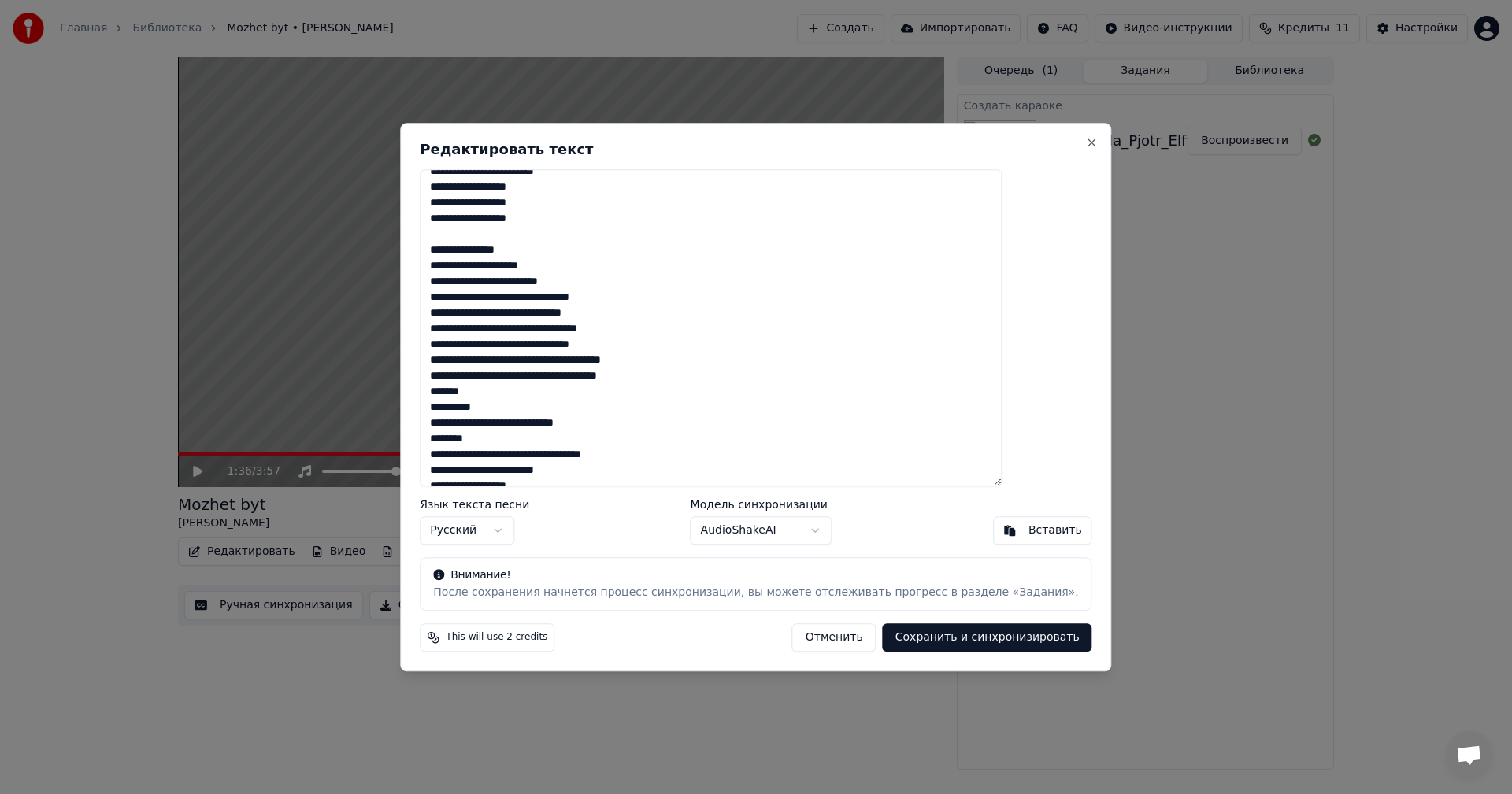
scroll to position [267, 0]
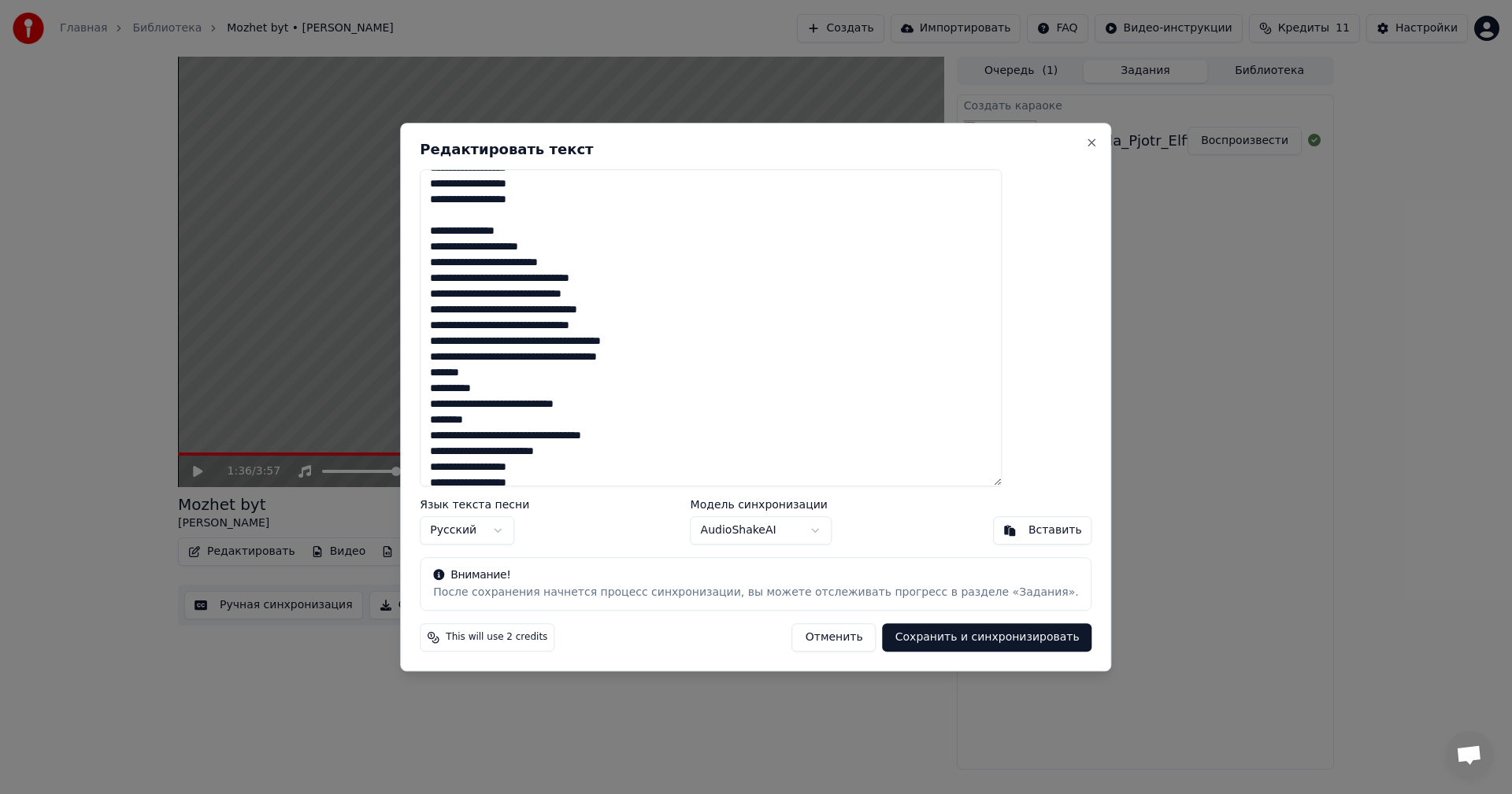
drag, startPoint x: 475, startPoint y: 342, endPoint x: 723, endPoint y: 359, distance: 248.6
click at [723, 359] on textarea at bounding box center [710, 328] width 582 height 318
paste textarea "**********"
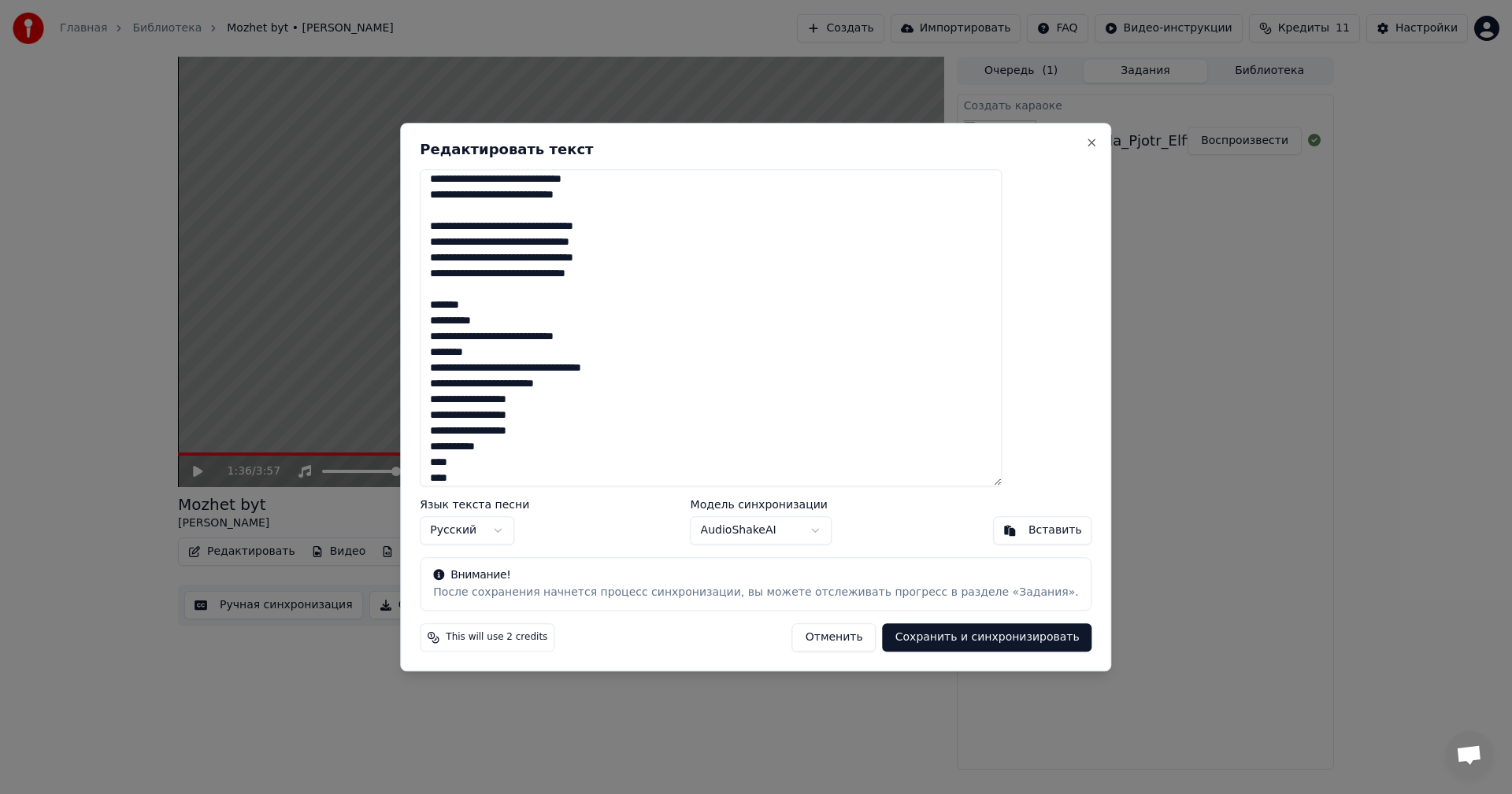
scroll to position [424, 0]
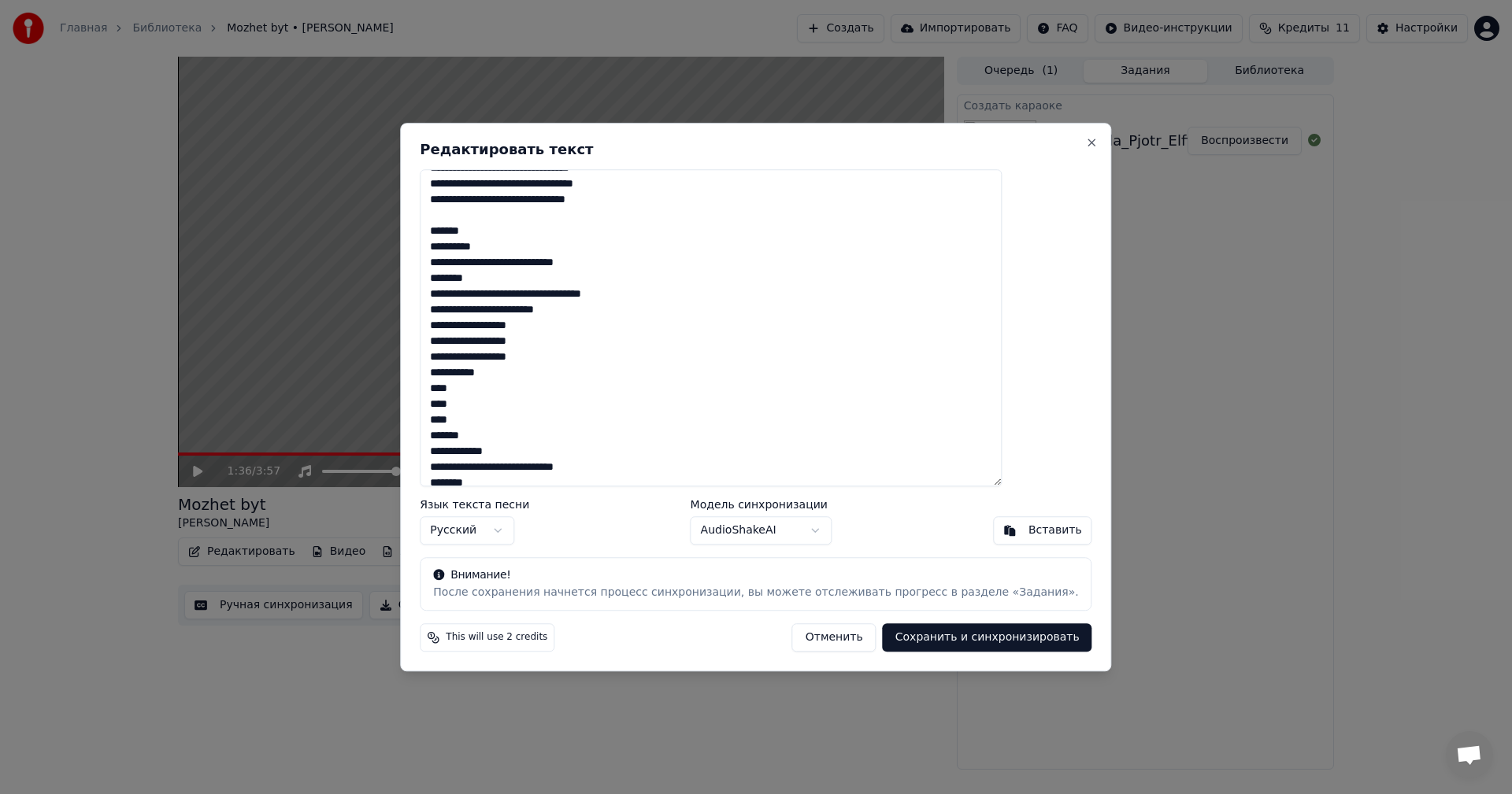
click at [595, 359] on textarea at bounding box center [710, 328] width 582 height 318
click at [527, 441] on textarea at bounding box center [710, 328] width 582 height 318
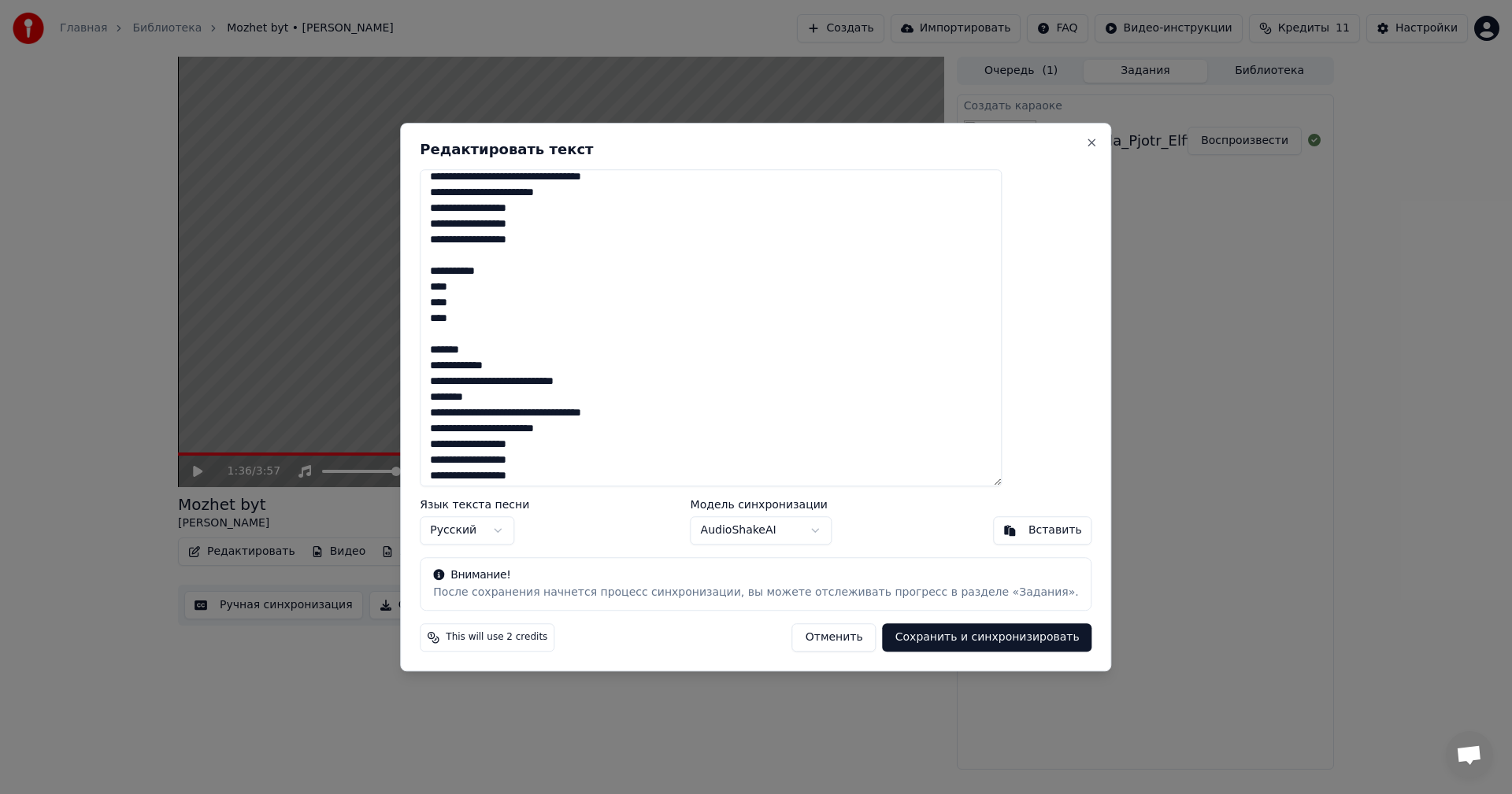
scroll to position [545, 0]
type textarea "**********"
click at [907, 635] on button "Сохранить и синхронизировать" at bounding box center [988, 638] width 209 height 28
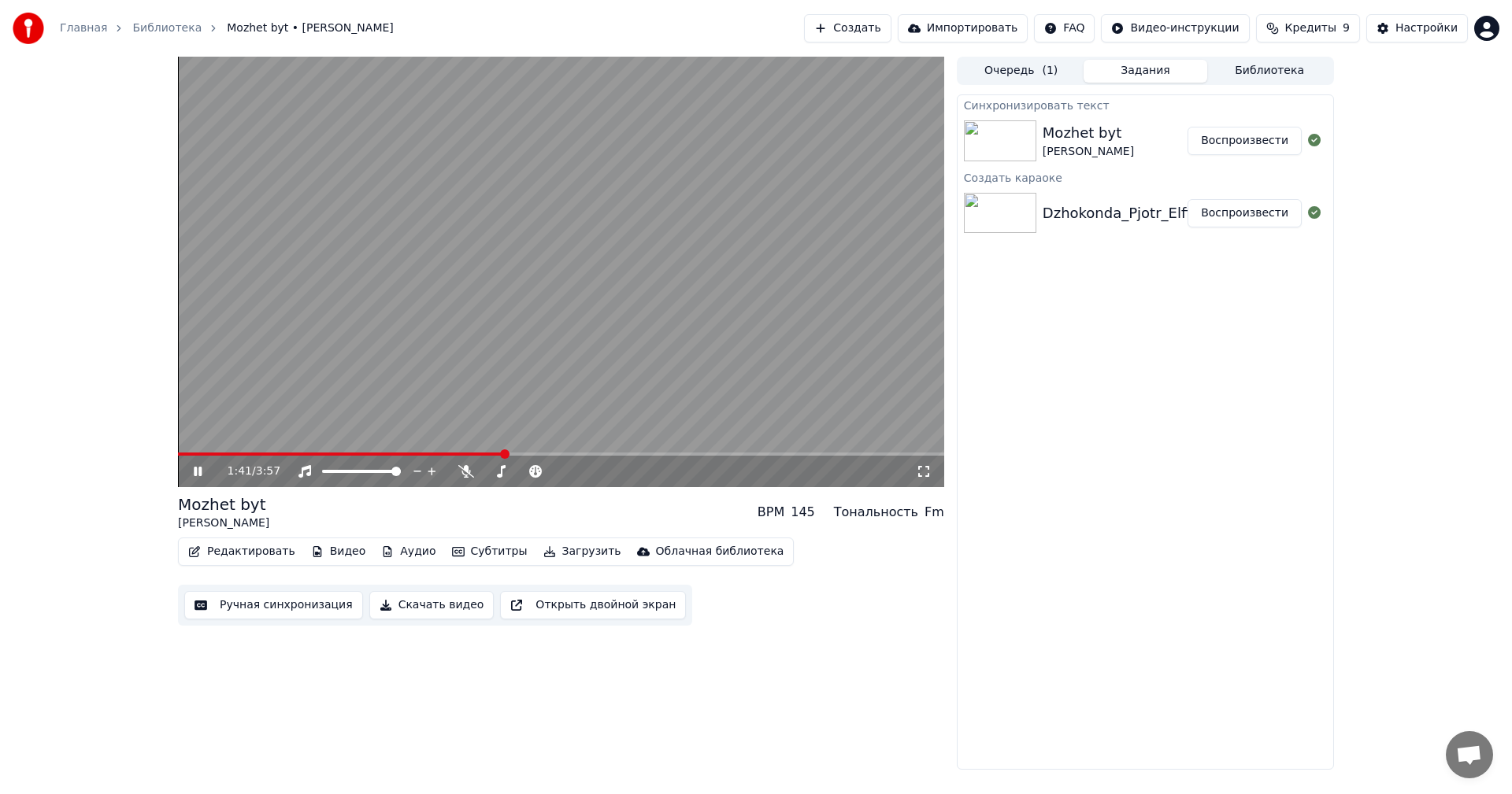
drag, startPoint x: 195, startPoint y: 472, endPoint x: 201, endPoint y: 477, distance: 7.8
click at [201, 477] on icon at bounding box center [209, 471] width 37 height 12
click at [1252, 140] on button "Воспроизвести" at bounding box center [1244, 140] width 114 height 28
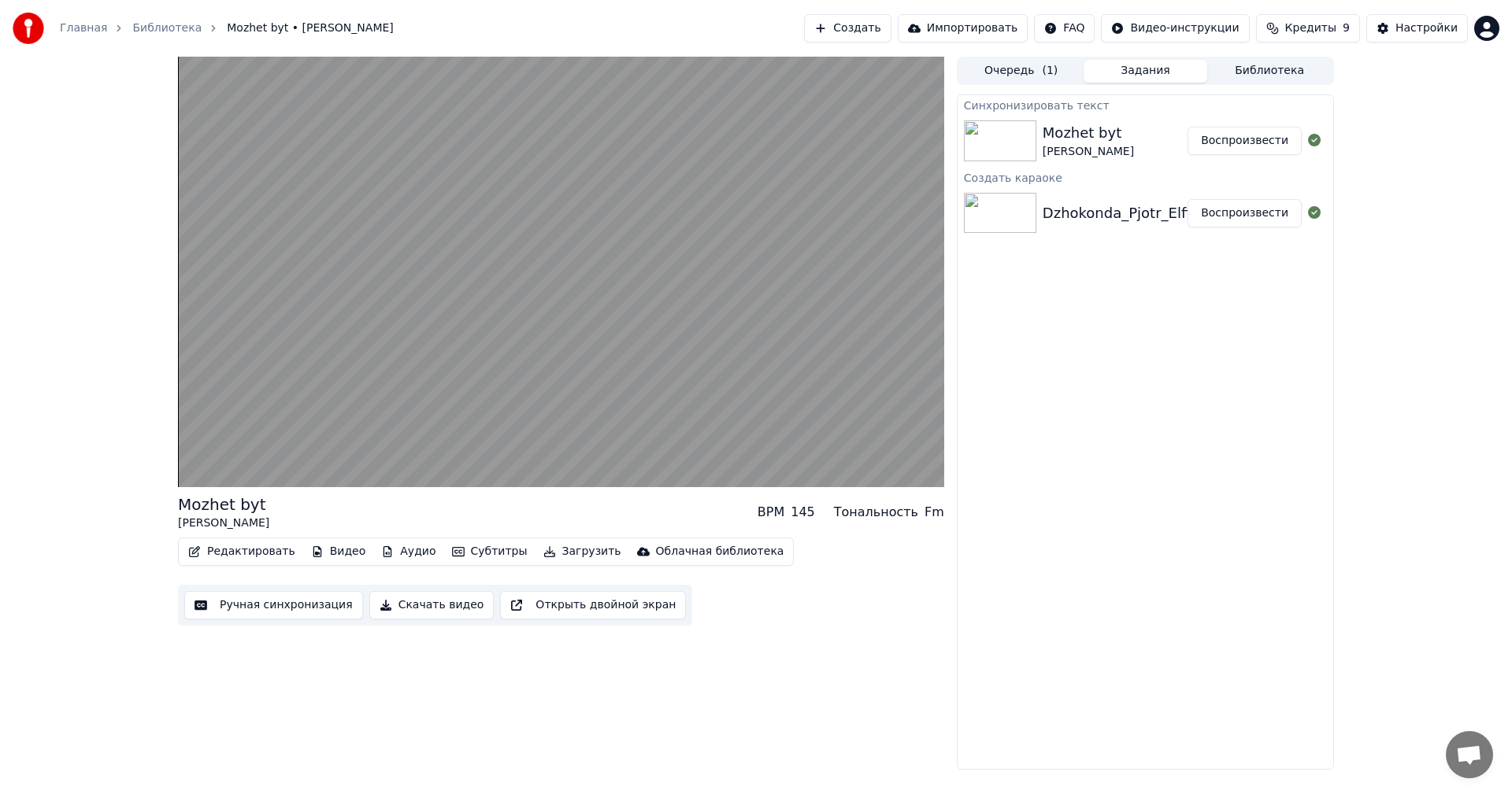
click at [1187, 127] on button "Воспроизвести" at bounding box center [1244, 140] width 114 height 28
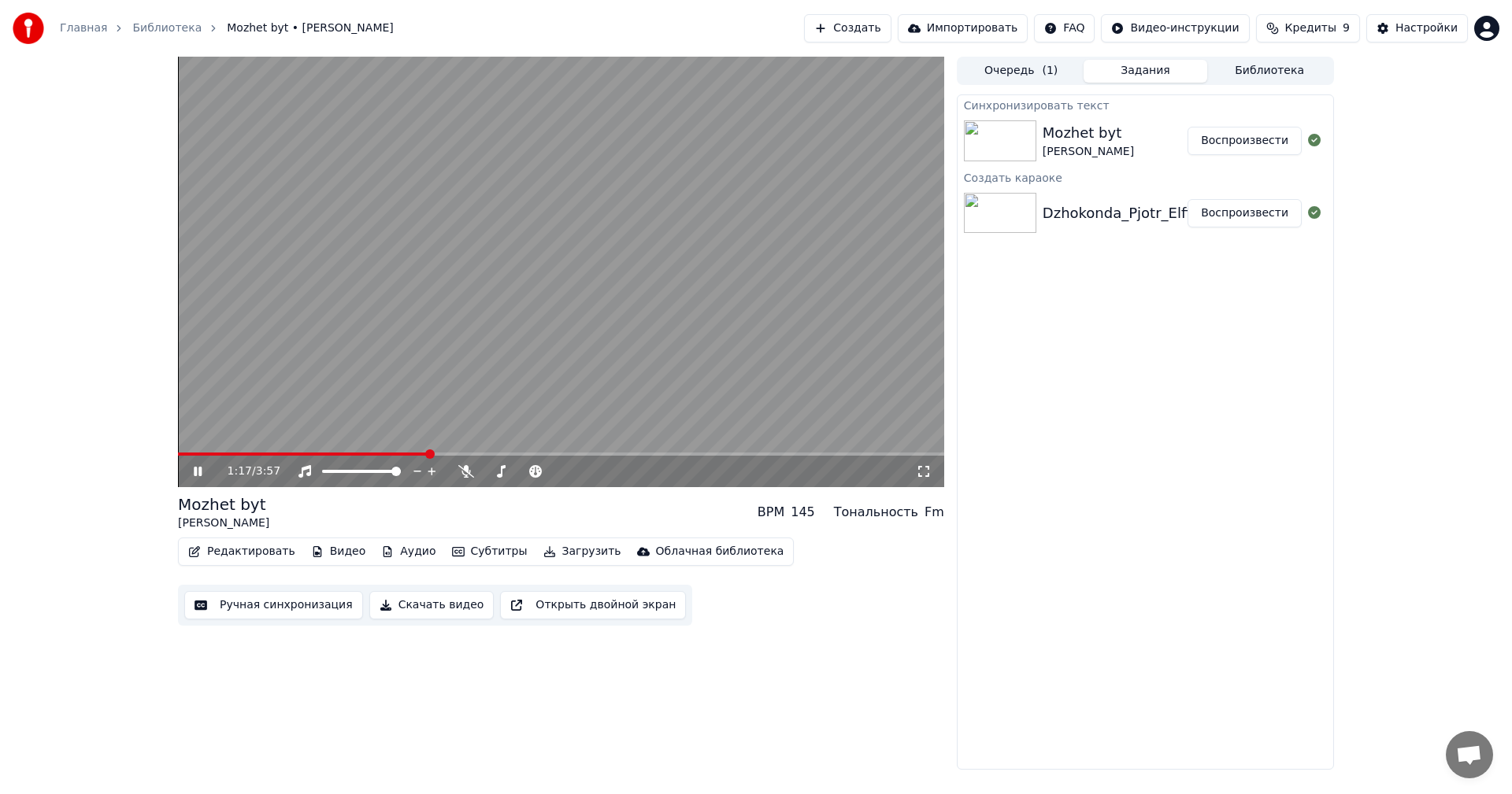
click at [197, 473] on icon at bounding box center [197, 471] width 8 height 10
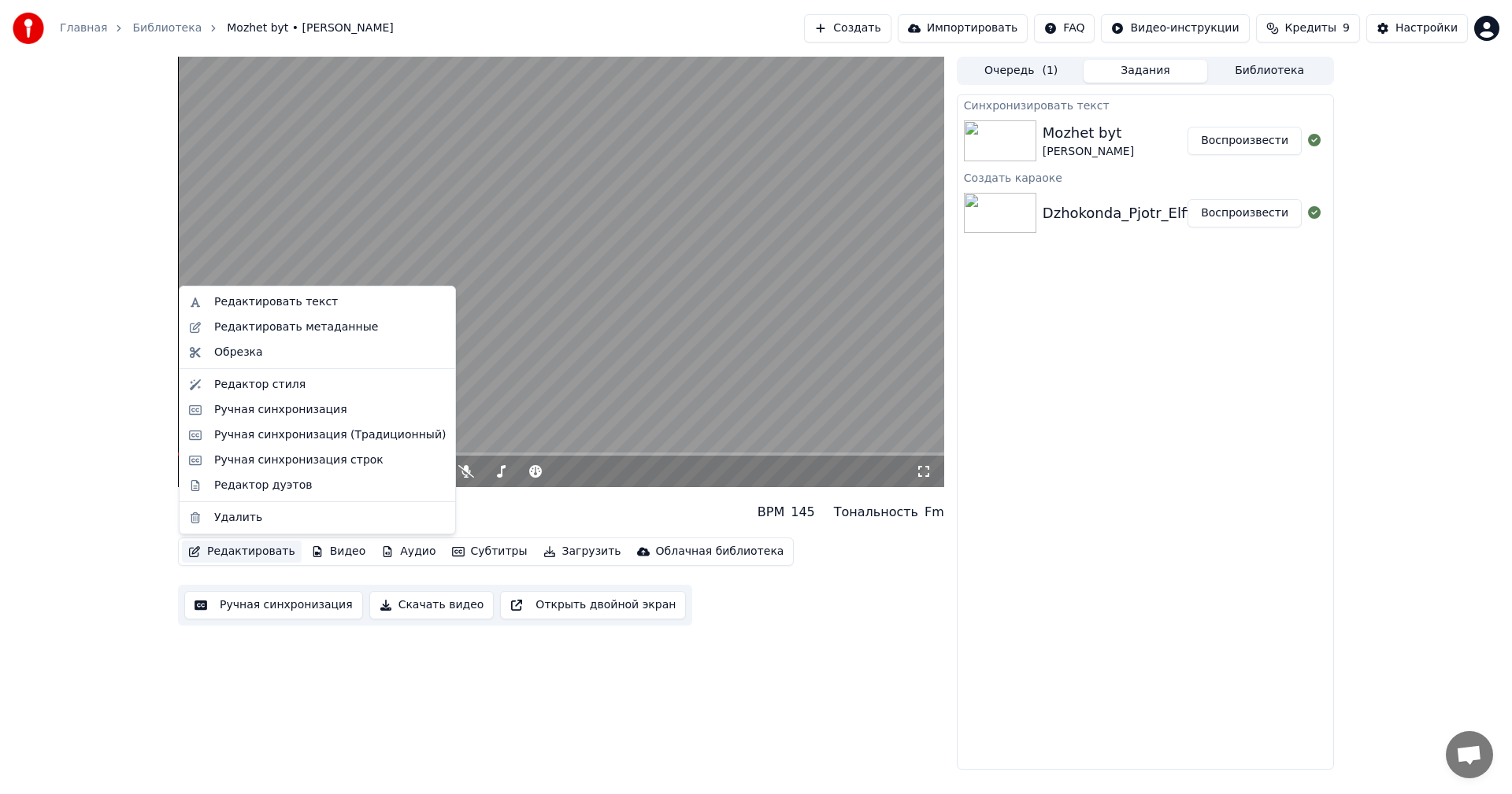
click at [241, 557] on button "Редактировать" at bounding box center [241, 551] width 120 height 22
click at [241, 301] on div "Редактировать текст" at bounding box center [276, 302] width 124 height 16
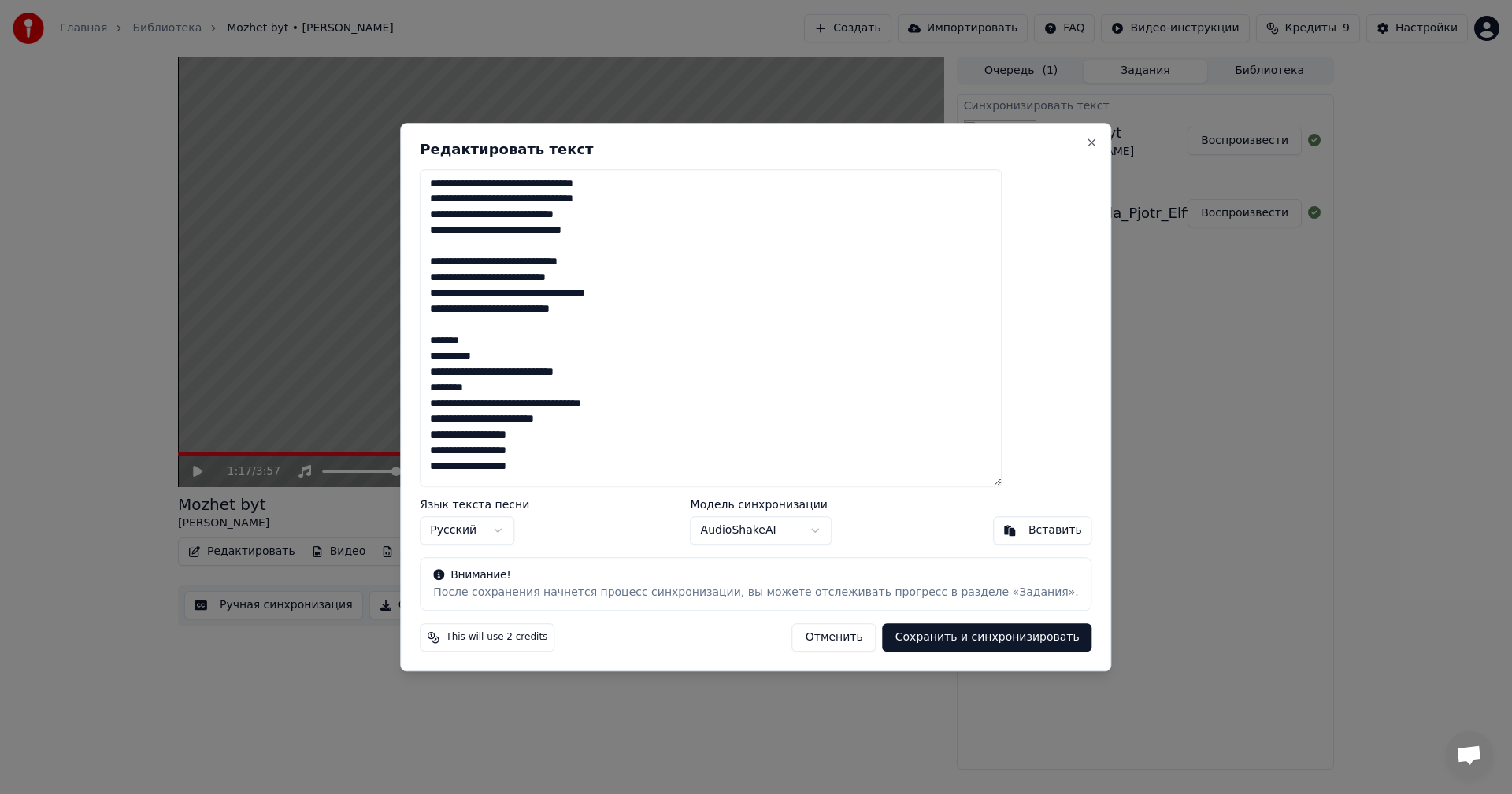
drag, startPoint x: 519, startPoint y: 340, endPoint x: 474, endPoint y: 339, distance: 45.0
click at [474, 339] on textarea at bounding box center [710, 328] width 582 height 318
drag, startPoint x: 475, startPoint y: 357, endPoint x: 593, endPoint y: 466, distance: 160.6
click at [593, 466] on textarea at bounding box center [710, 328] width 582 height 318
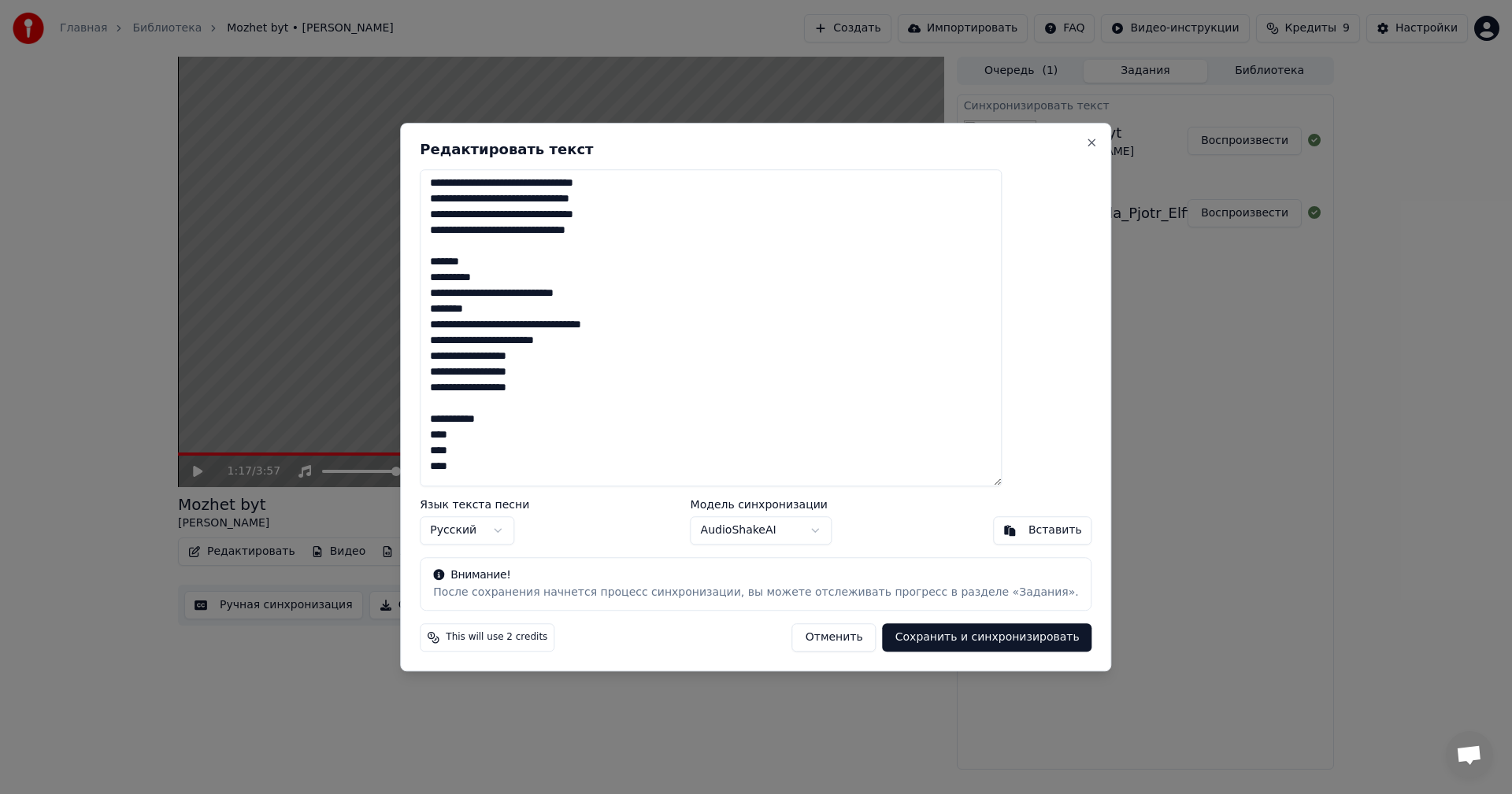
drag, startPoint x: 591, startPoint y: 389, endPoint x: 461, endPoint y: 267, distance: 178.3
click at [461, 267] on div "Редактировать текст Язык текста песни Русский Модель синхронизации AudioShakeAI…" at bounding box center [755, 397] width 711 height 549
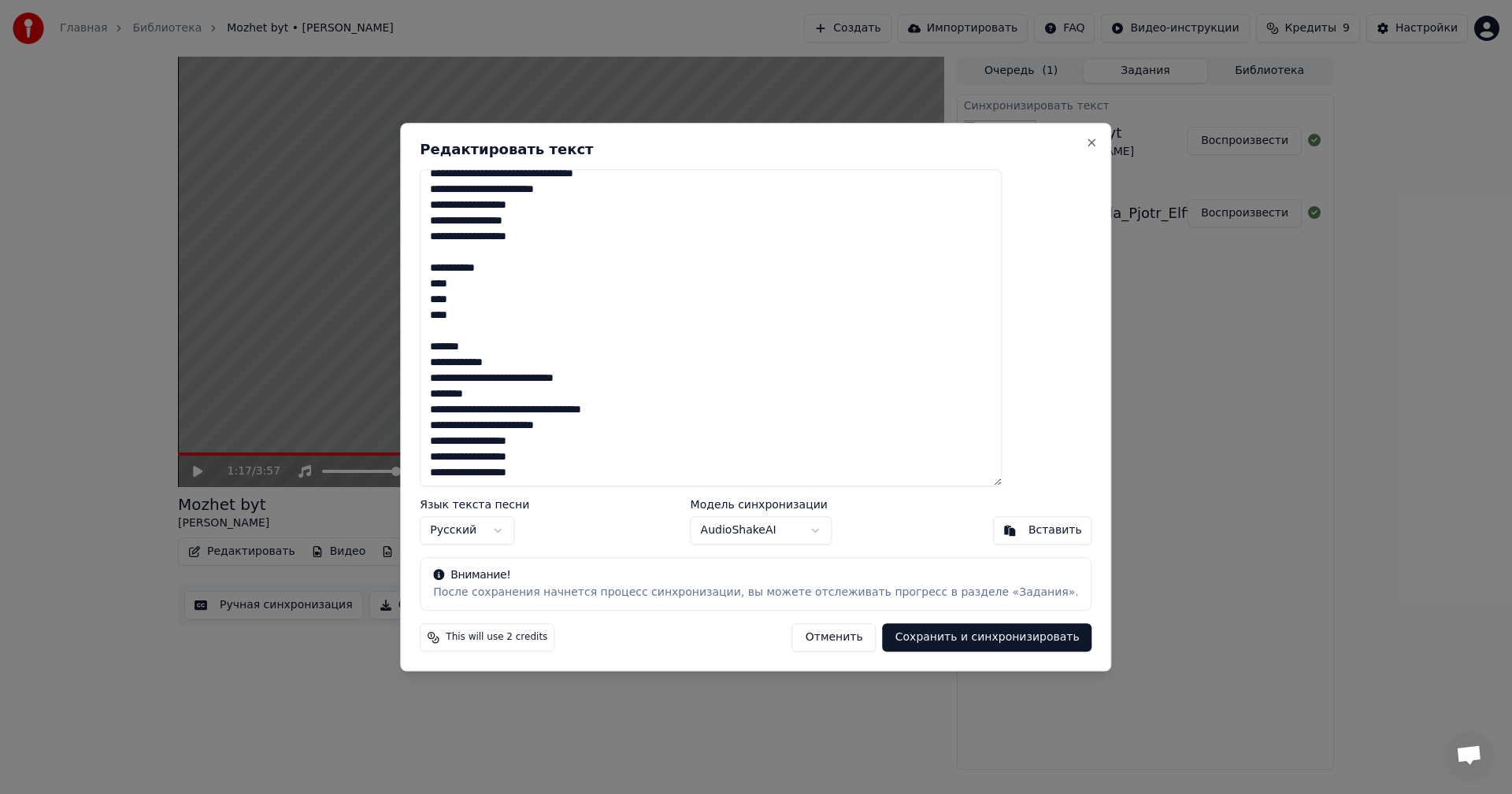
scroll to position [530, 0]
drag, startPoint x: 475, startPoint y: 347, endPoint x: 589, endPoint y: 473, distance: 169.9
click at [589, 473] on textarea at bounding box center [710, 328] width 582 height 318
type textarea "**********"
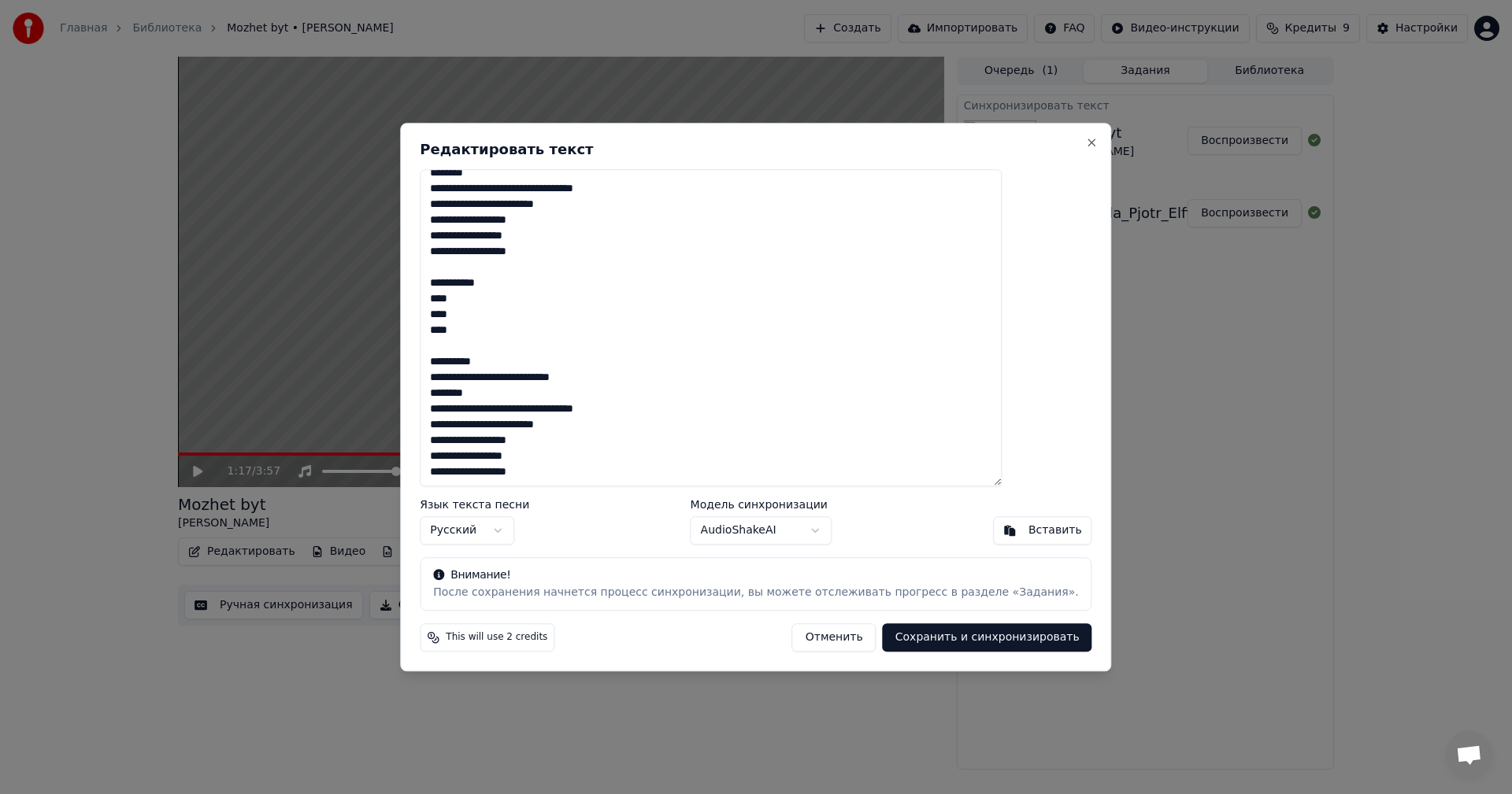
click at [949, 640] on button "Сохранить и синхронизировать" at bounding box center [988, 638] width 209 height 28
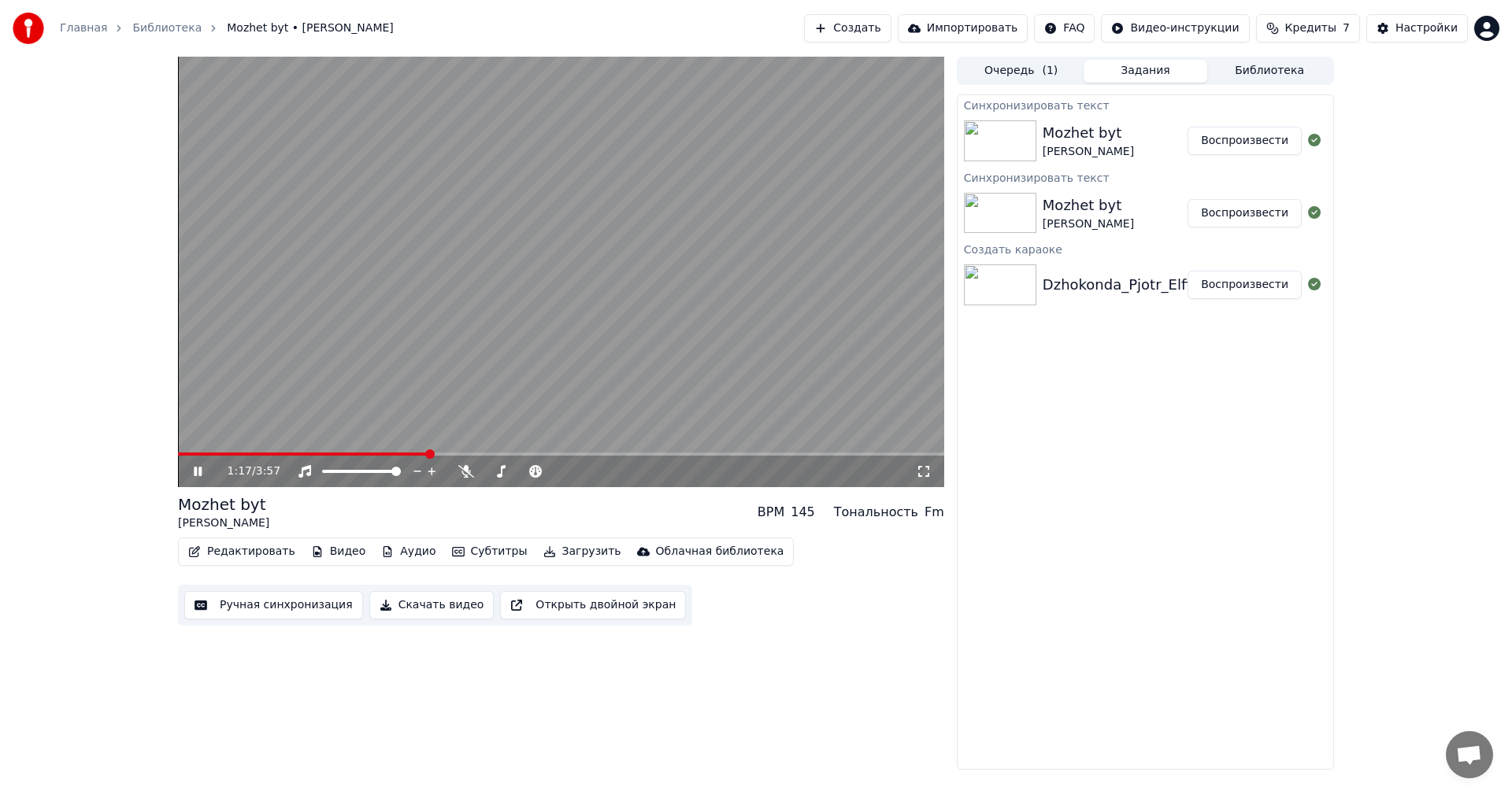
click at [1246, 140] on button "Воспроизвести" at bounding box center [1244, 140] width 114 height 28
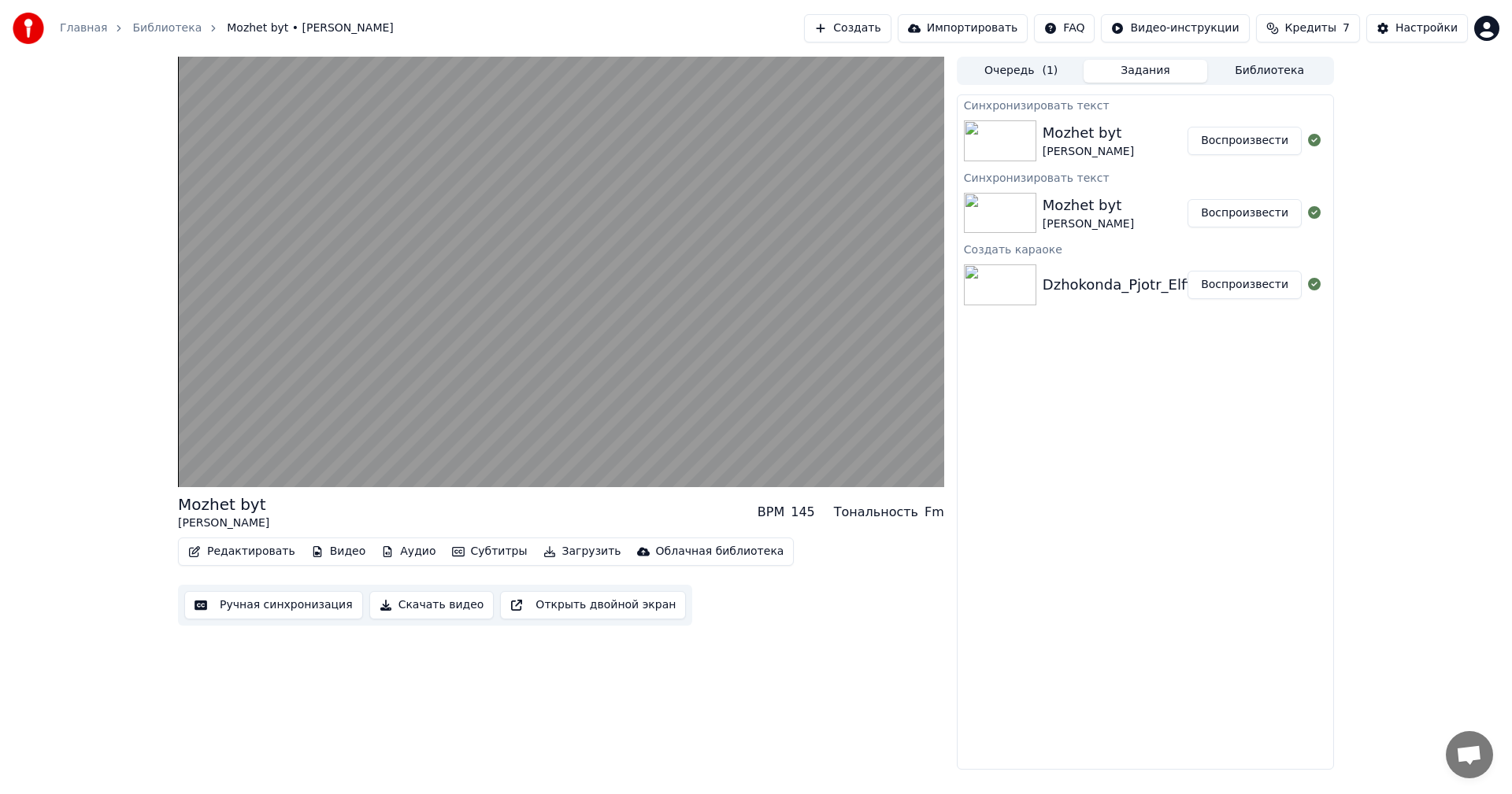
click at [396, 603] on button "Скачать видео" at bounding box center [431, 606] width 125 height 28
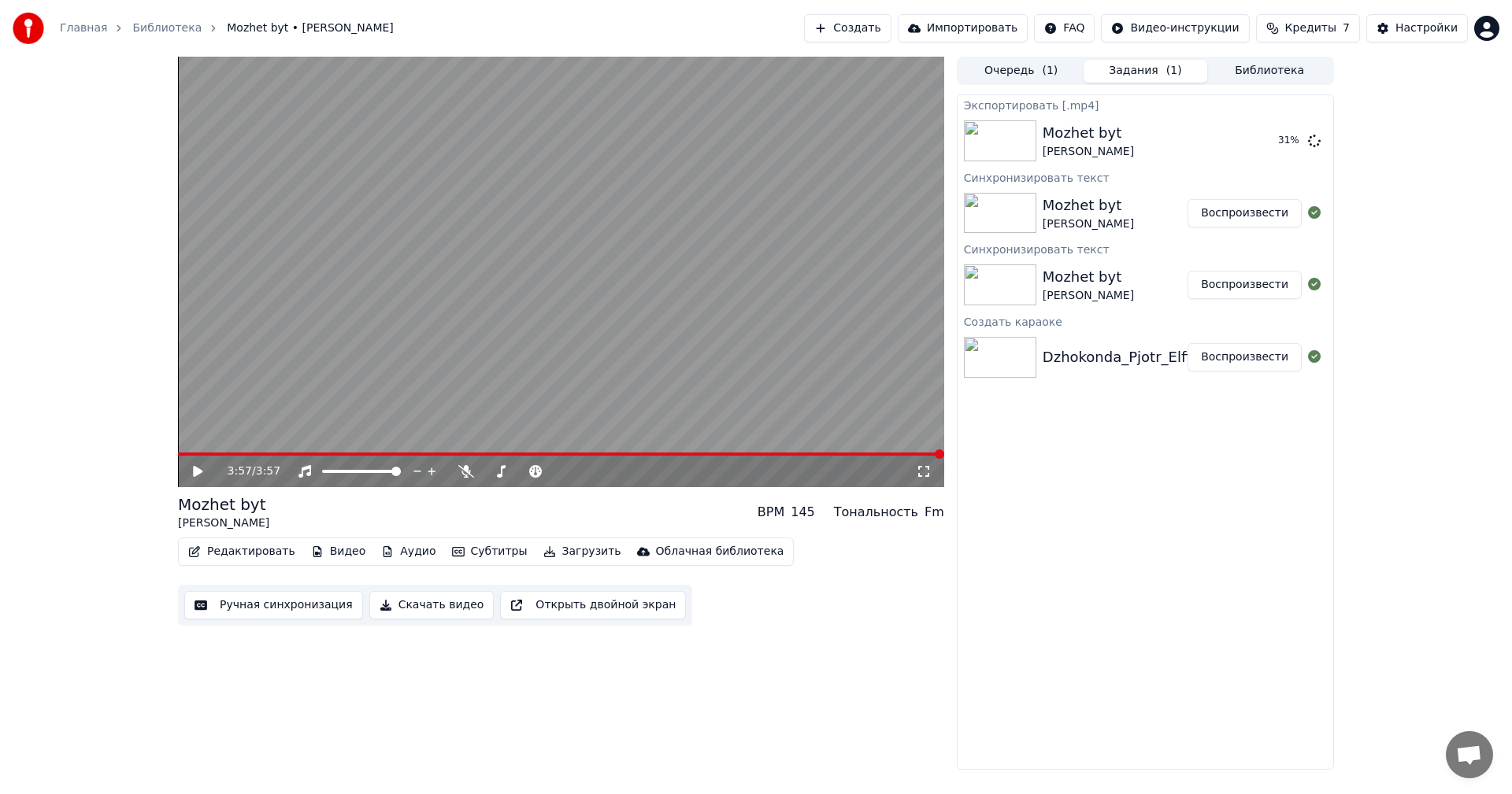
click at [859, 654] on div "3:57 / 3:57 Mozhet byt [PERSON_NAME] BPM 145 Тональность Fm Редактировать Видео…" at bounding box center [561, 414] width 766 height 714
click at [413, 606] on button "Скачать видео" at bounding box center [431, 606] width 125 height 28
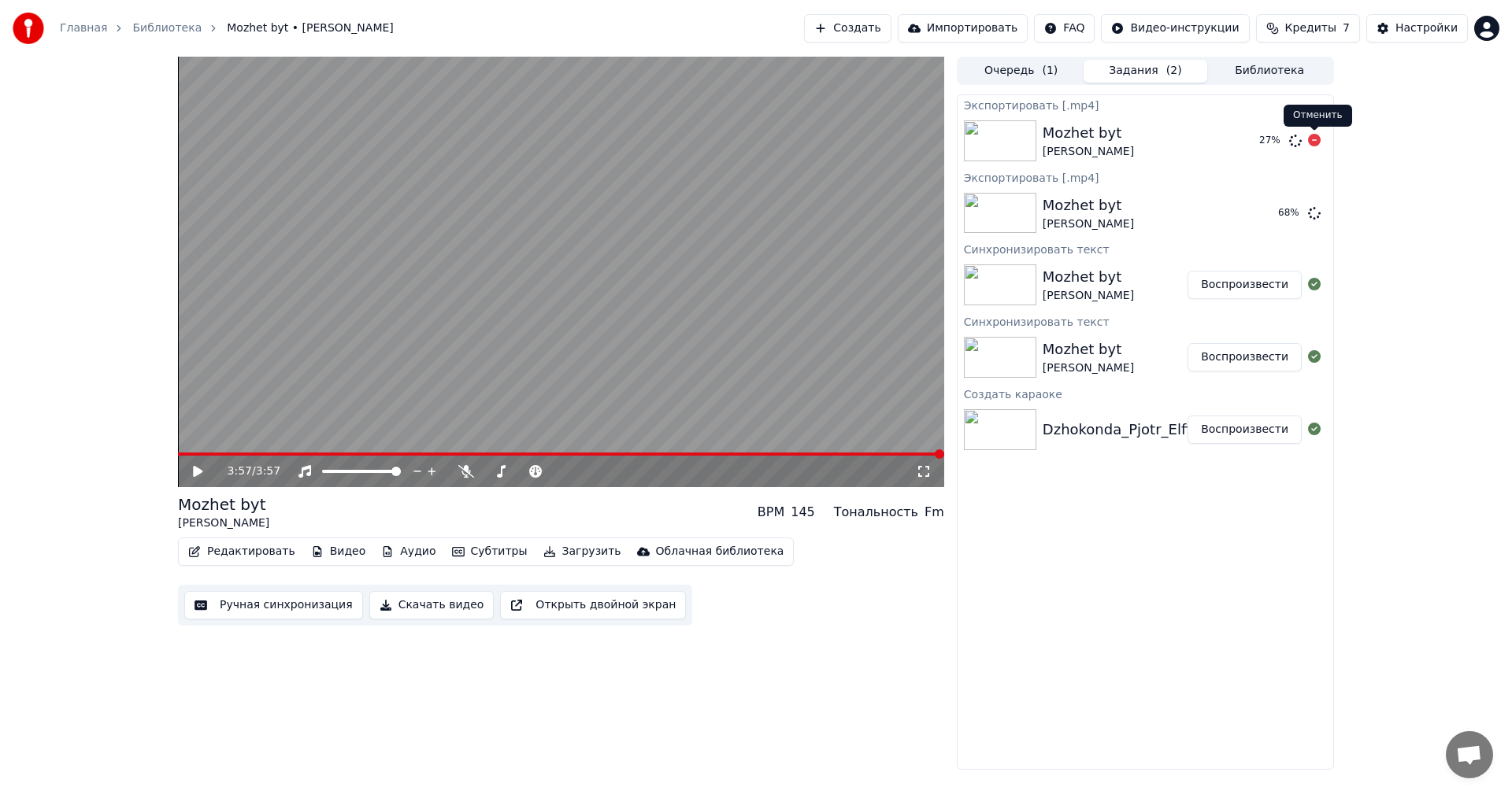
click at [1316, 140] on icon at bounding box center [1314, 140] width 12 height 12
click at [1258, 214] on button "Показать" at bounding box center [1261, 213] width 81 height 28
